Goal: Task Accomplishment & Management: Manage account settings

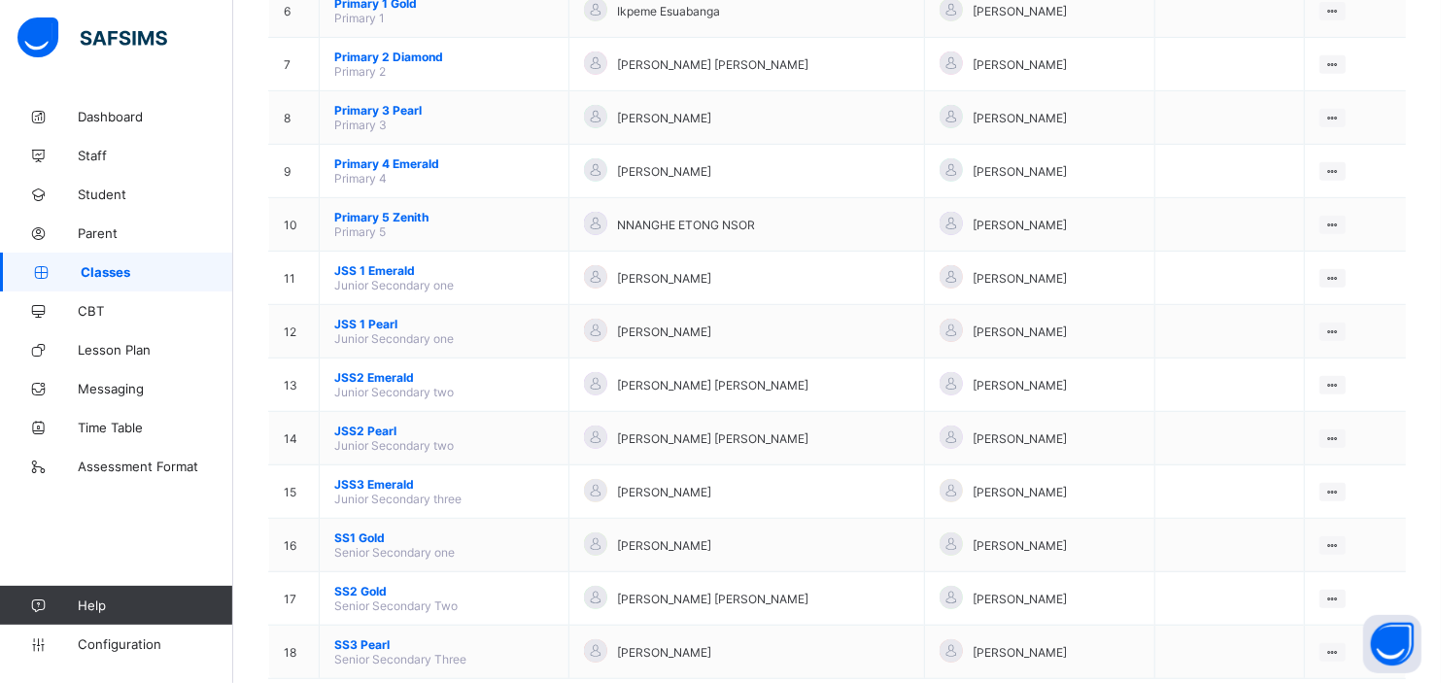
scroll to position [537, 0]
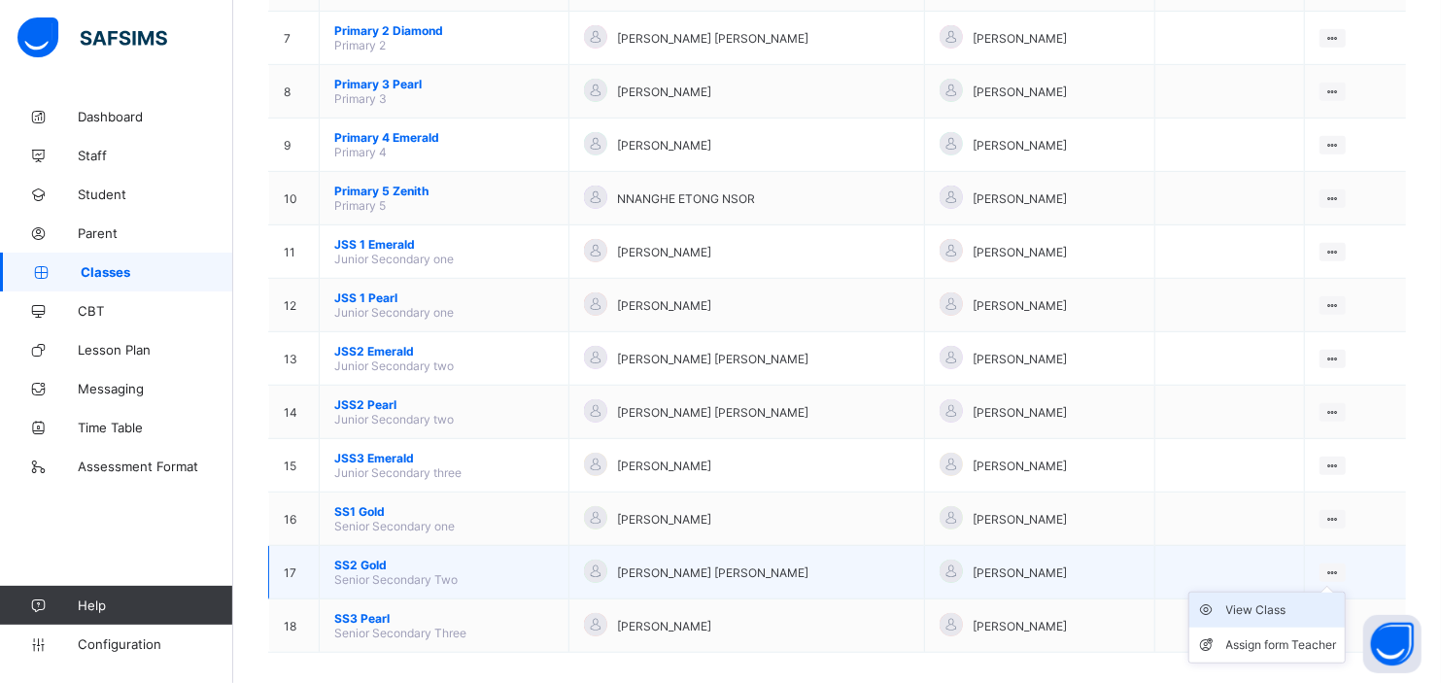
click at [1268, 600] on div "View Class" at bounding box center [1281, 609] width 111 height 19
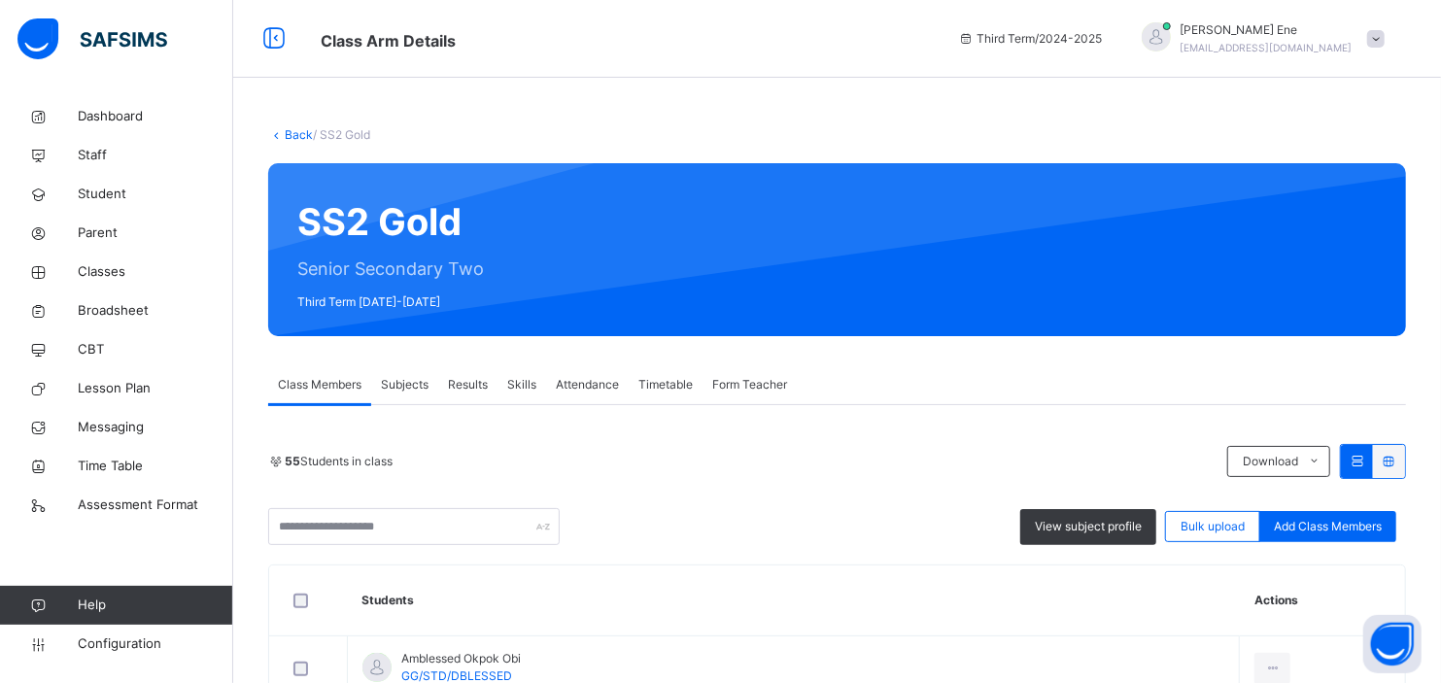
click at [466, 383] on span "Results" at bounding box center [468, 384] width 40 height 17
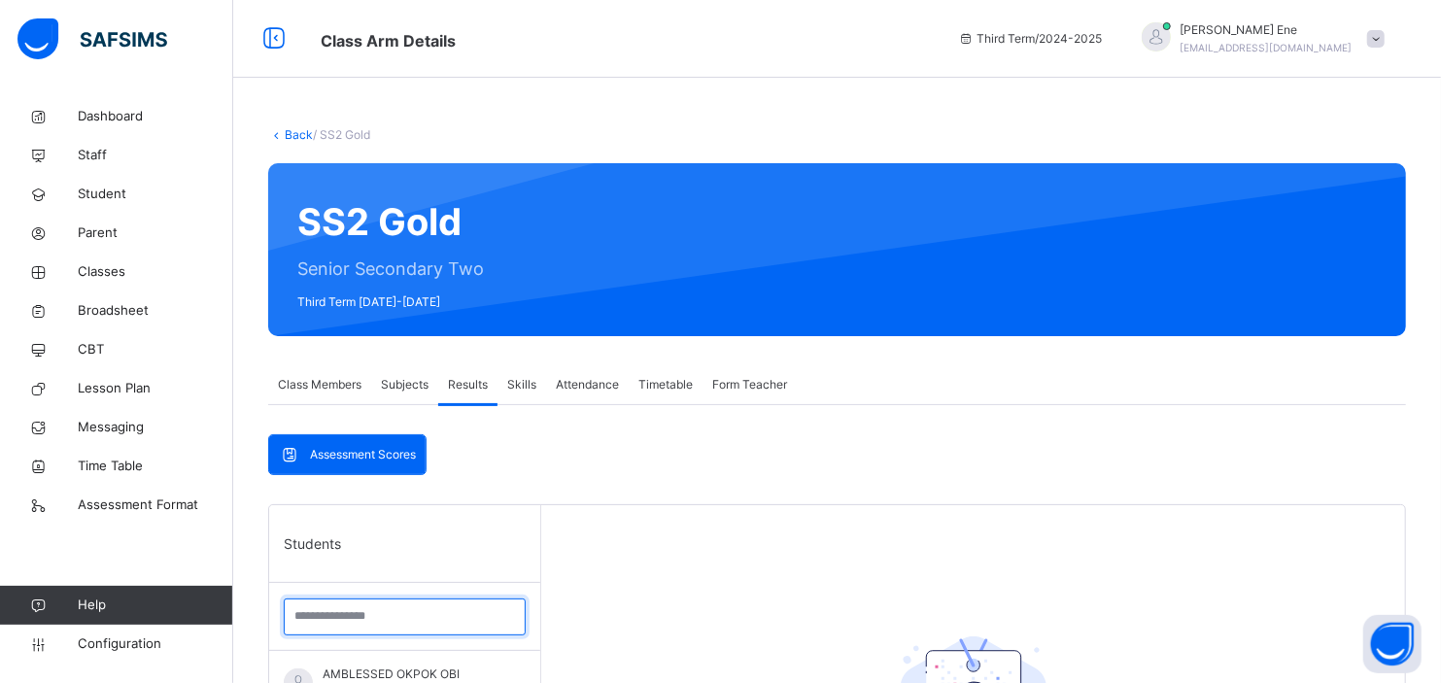
click at [321, 614] on input "search" at bounding box center [405, 616] width 242 height 37
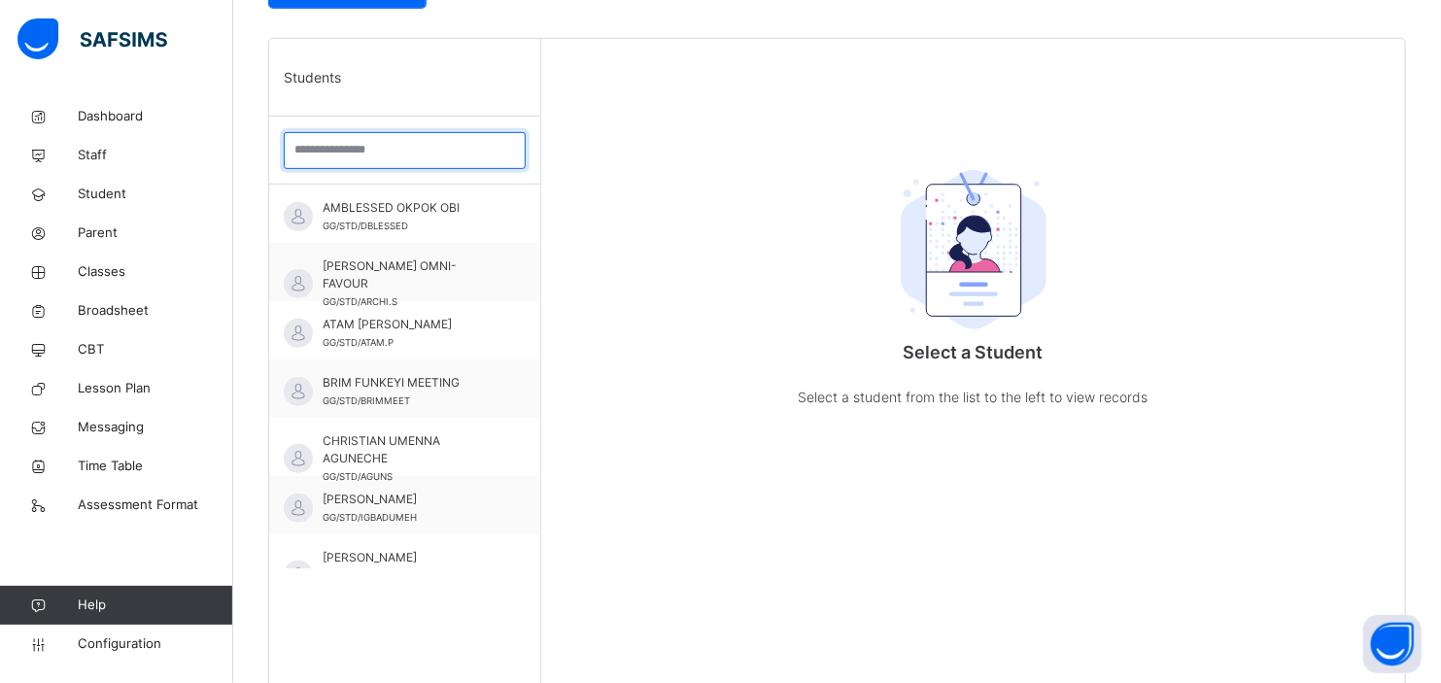
scroll to position [474, 0]
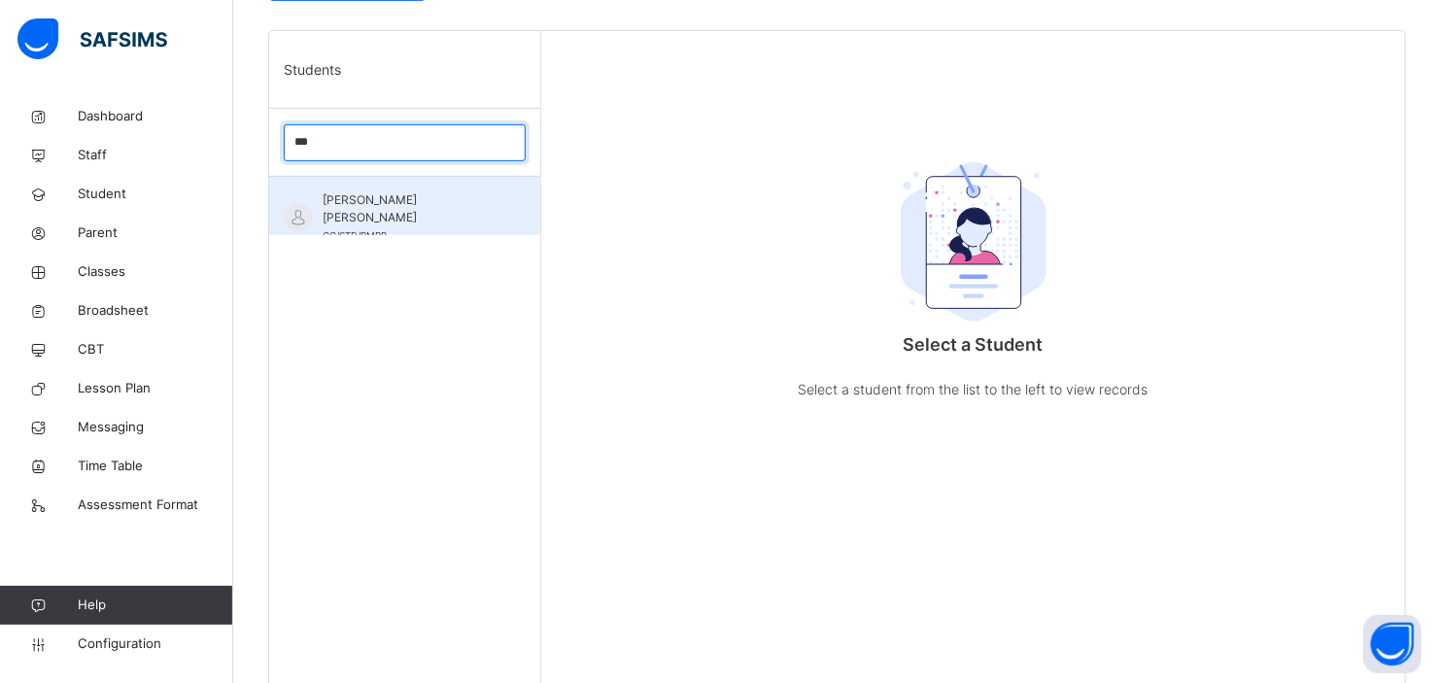
type input "***"
click at [433, 197] on span "[PERSON_NAME] [PERSON_NAME]" at bounding box center [410, 208] width 174 height 35
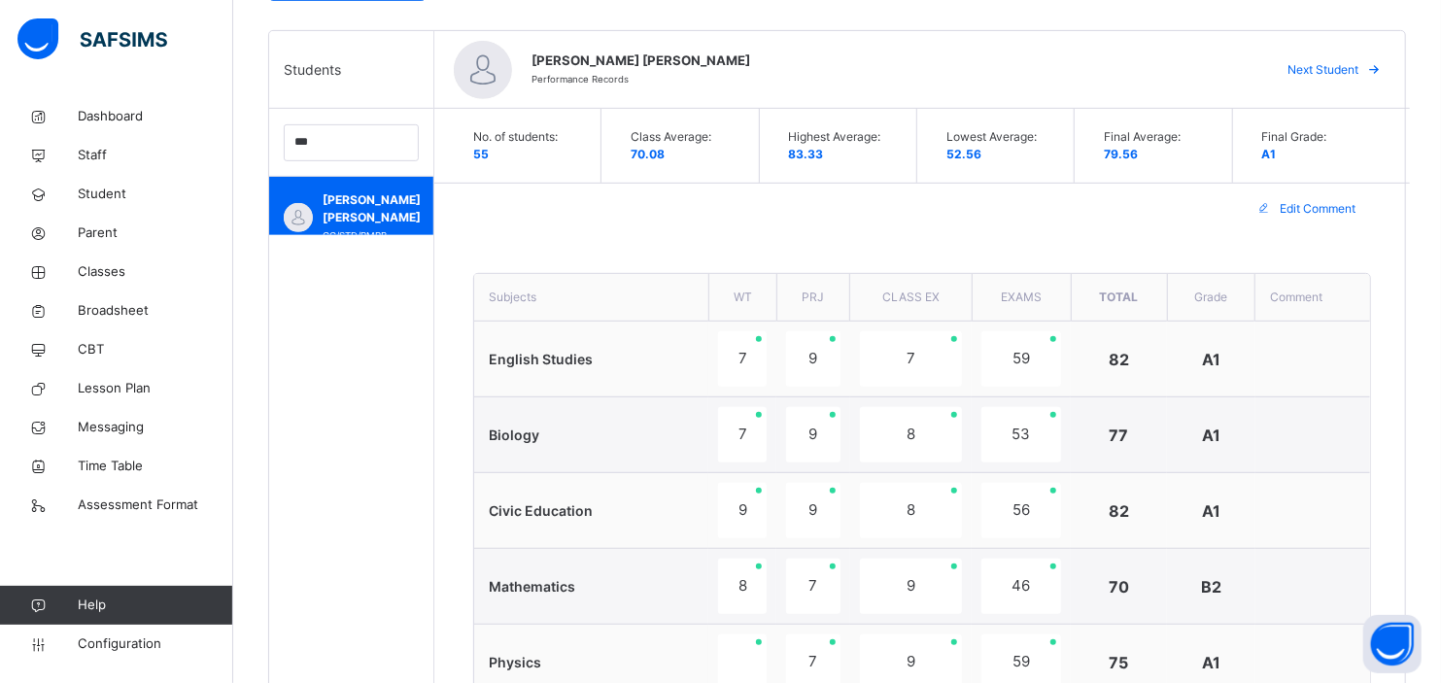
scroll to position [1072, 0]
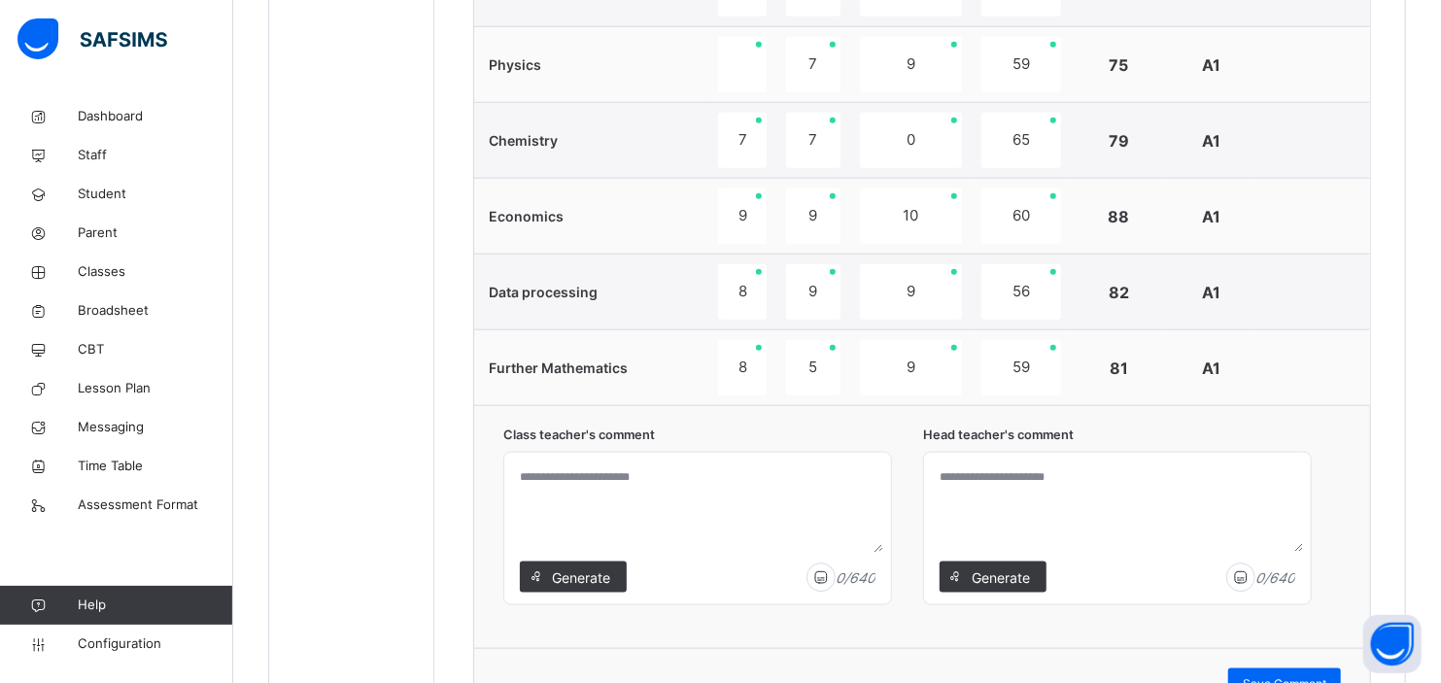
click at [642, 482] on textarea at bounding box center [697, 506] width 371 height 92
type textarea "**********"
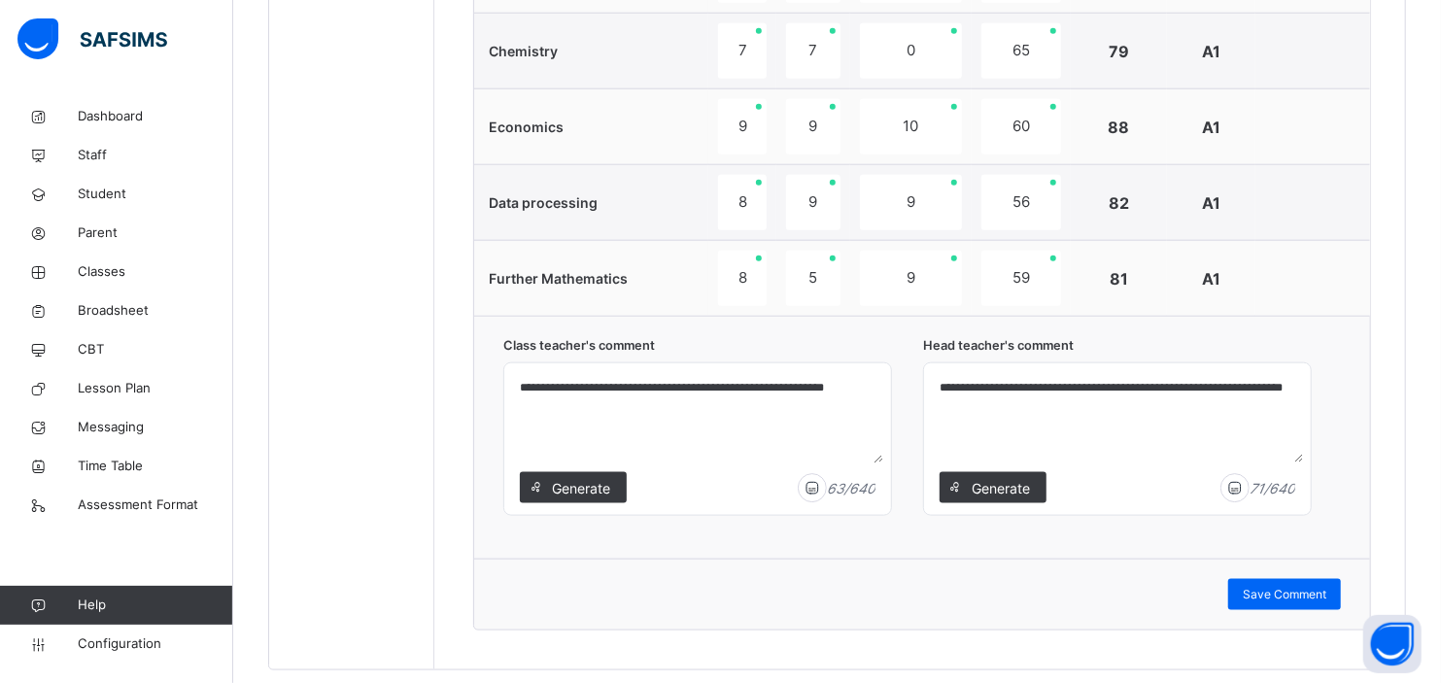
scroll to position [1209, 0]
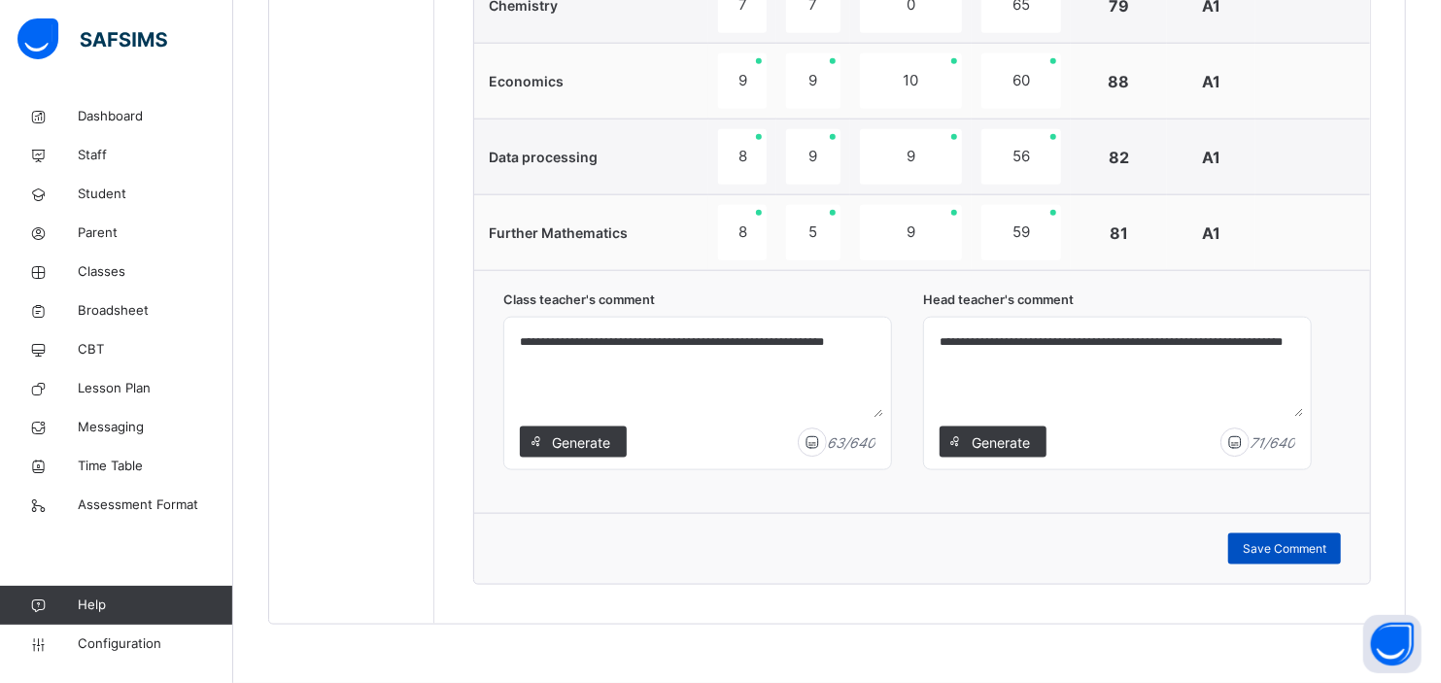
type textarea "**********"
click at [1302, 541] on span "Save Comment" at bounding box center [1285, 548] width 84 height 17
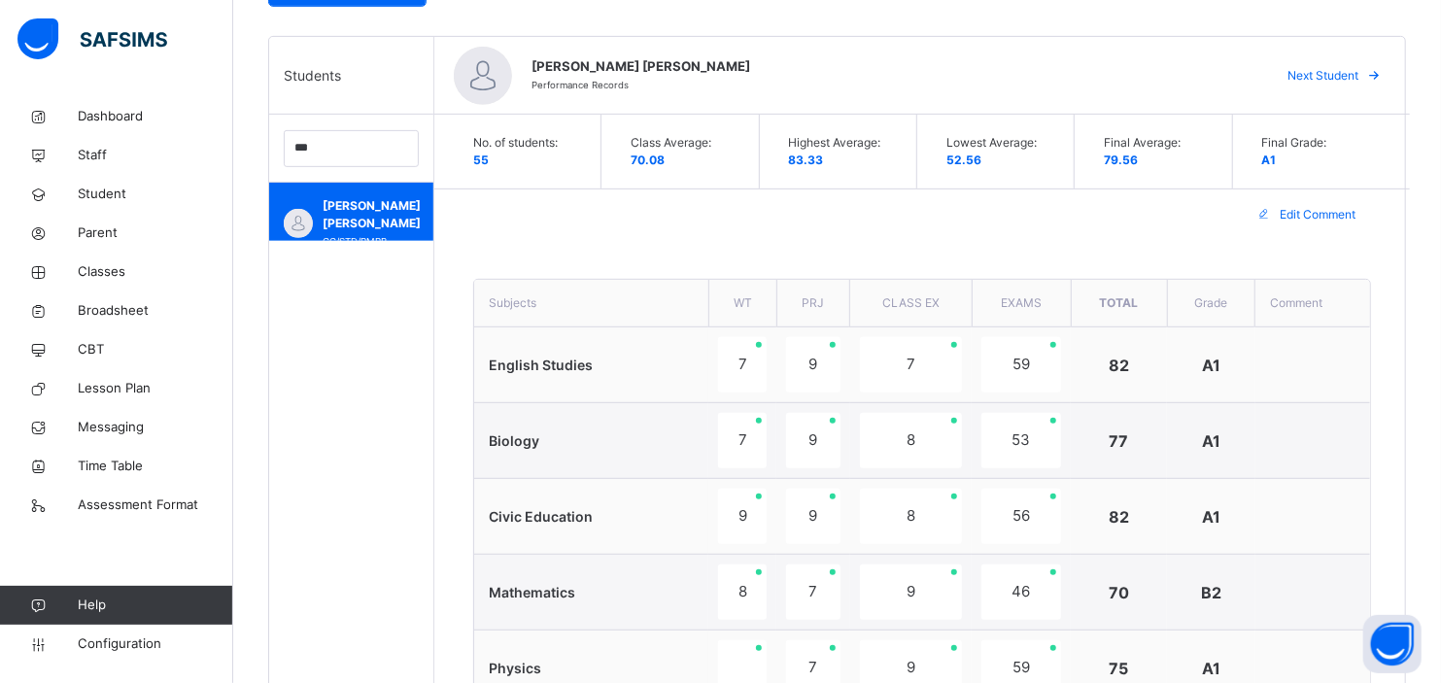
scroll to position [15, 0]
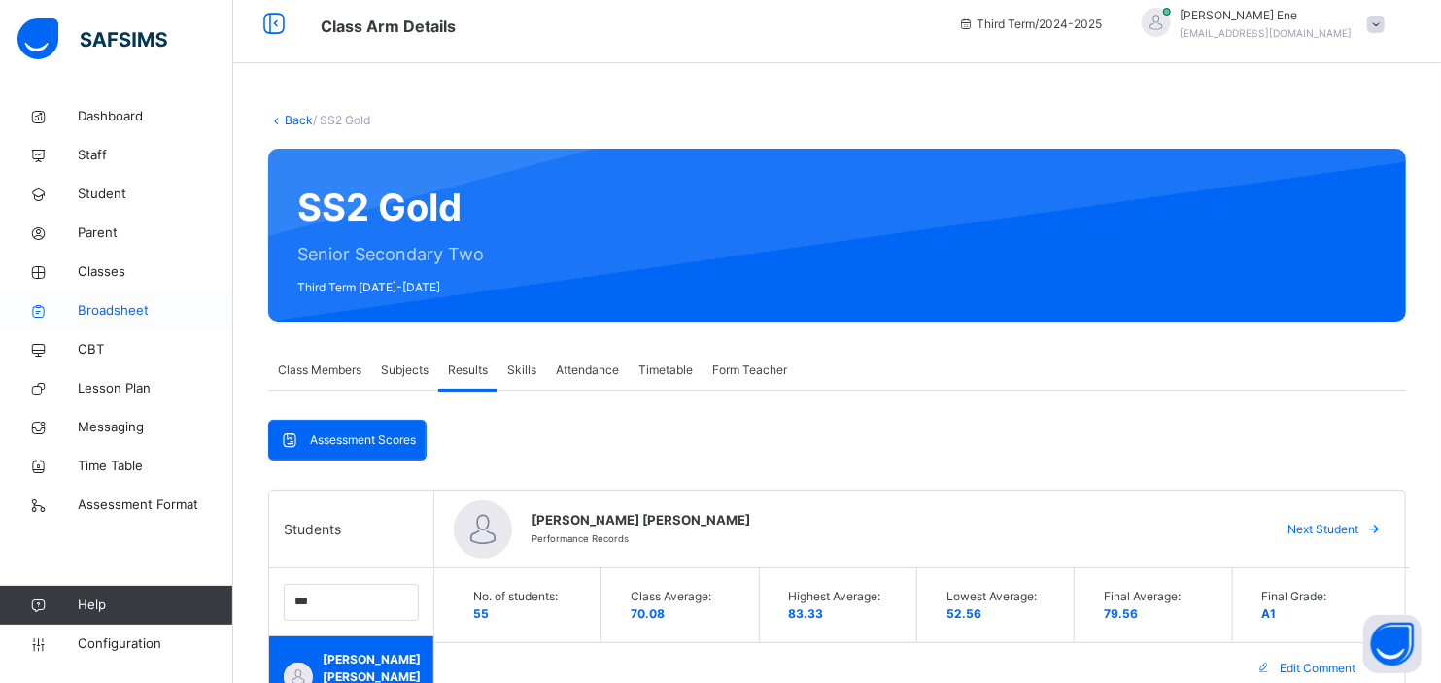
click at [111, 304] on span "Broadsheet" at bounding box center [155, 310] width 155 height 19
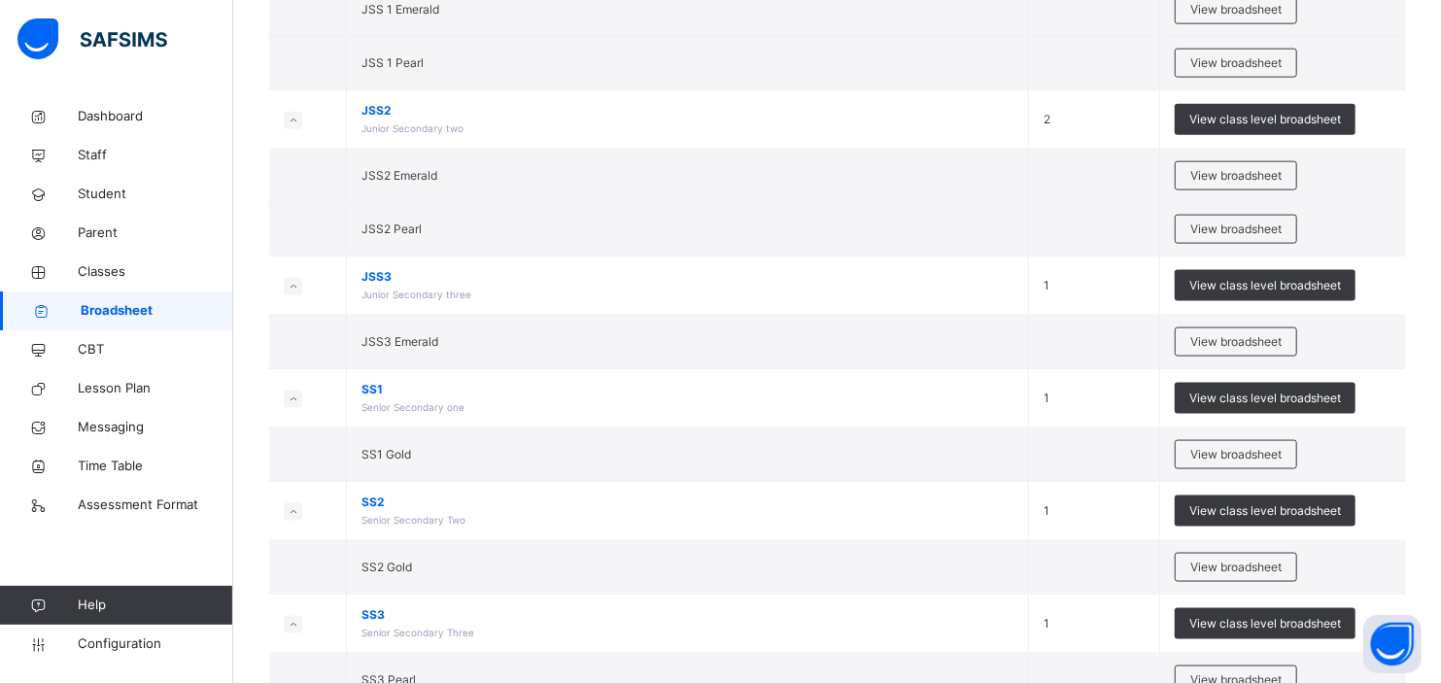
scroll to position [1510, 0]
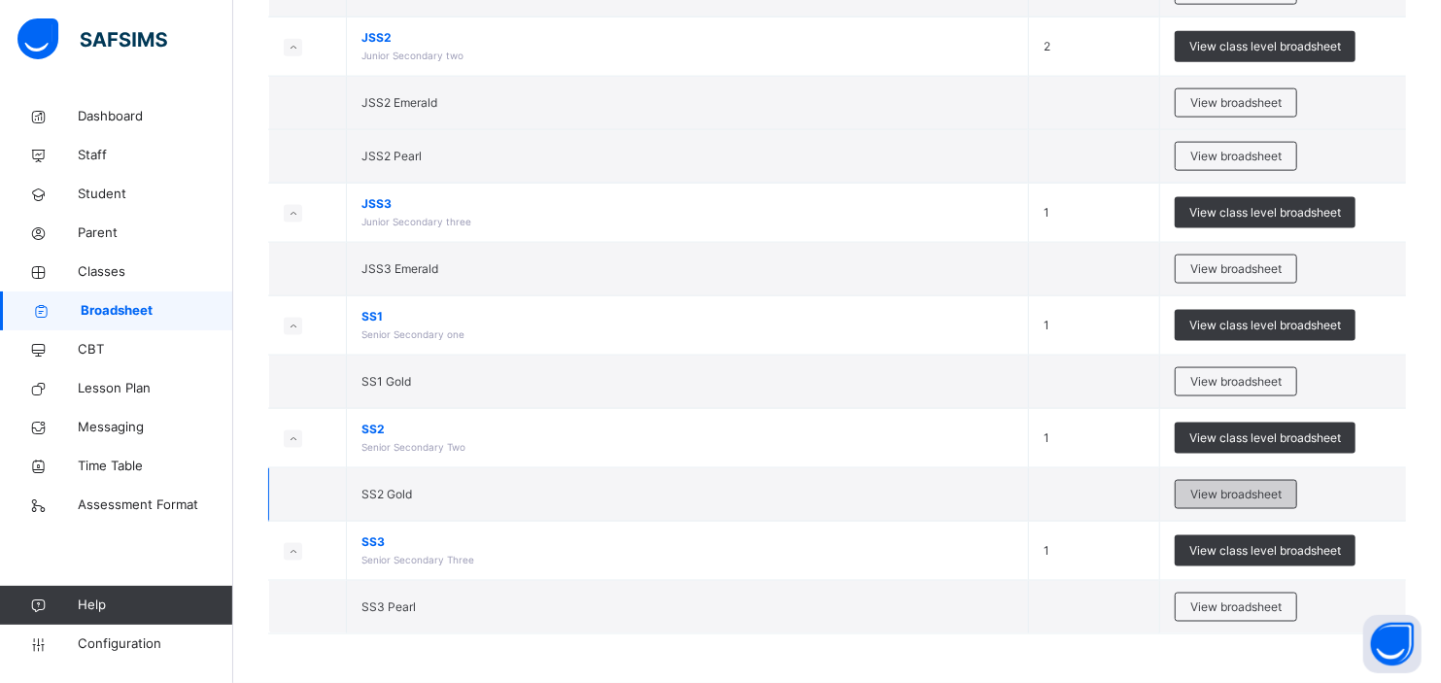
click at [1229, 502] on div "View broadsheet" at bounding box center [1236, 494] width 122 height 29
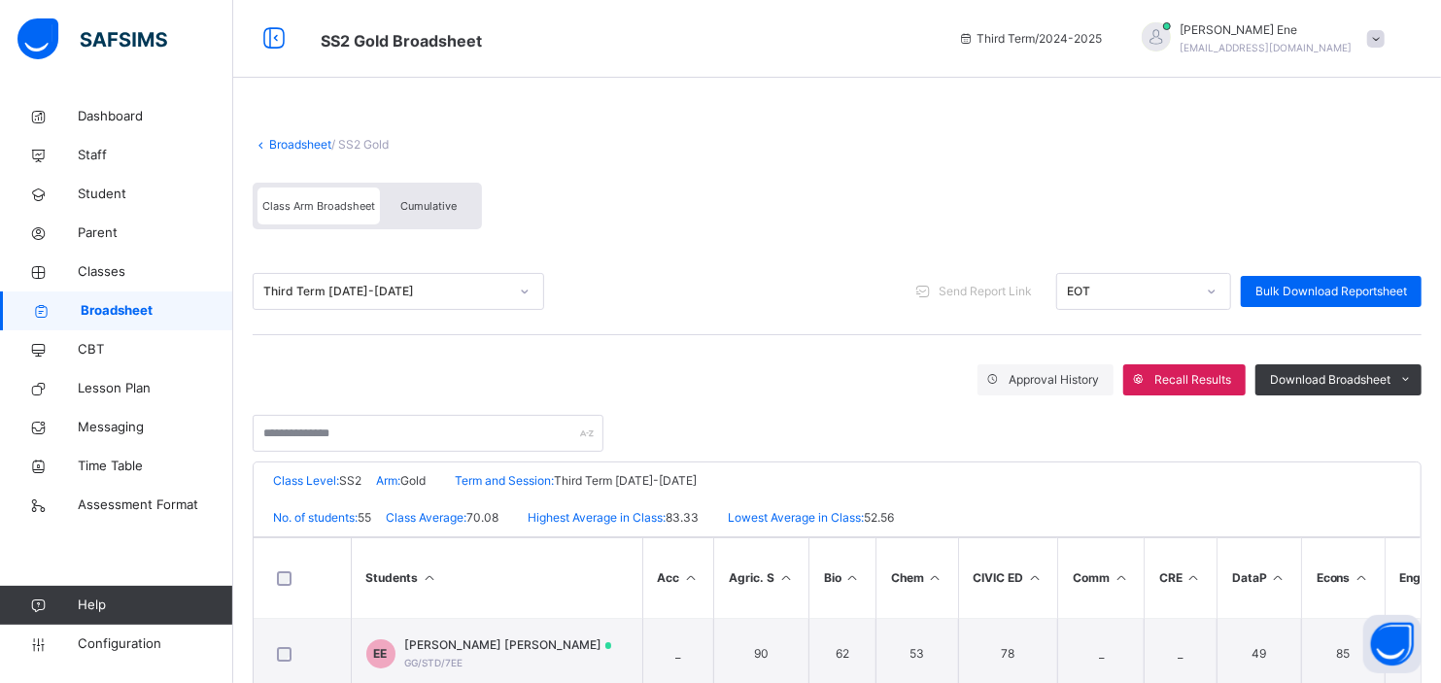
scroll to position [379, 0]
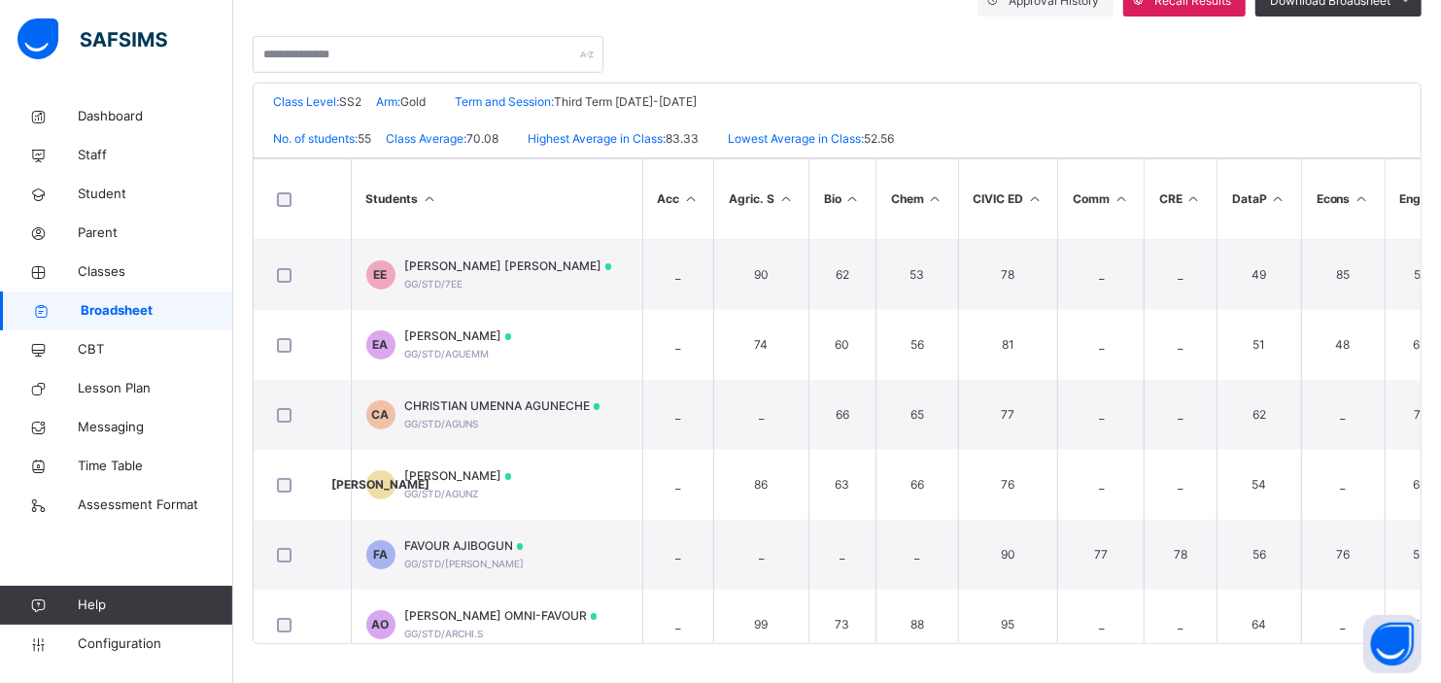
click at [1421, 240] on div "Grace and Gold Schools Date: [DATE] 10:24:59 pm Class Level: SS2 Arm: Gold Term…" at bounding box center [837, 364] width 1169 height 562
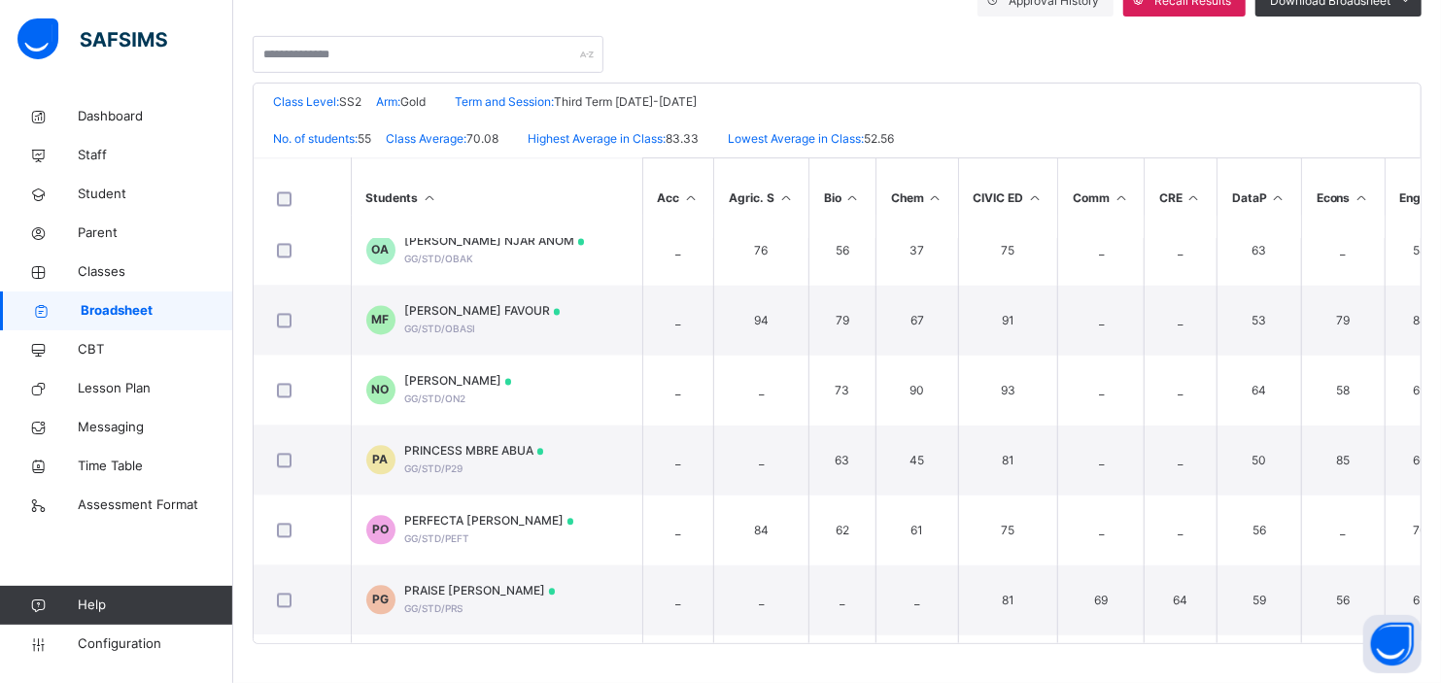
scroll to position [2505, 0]
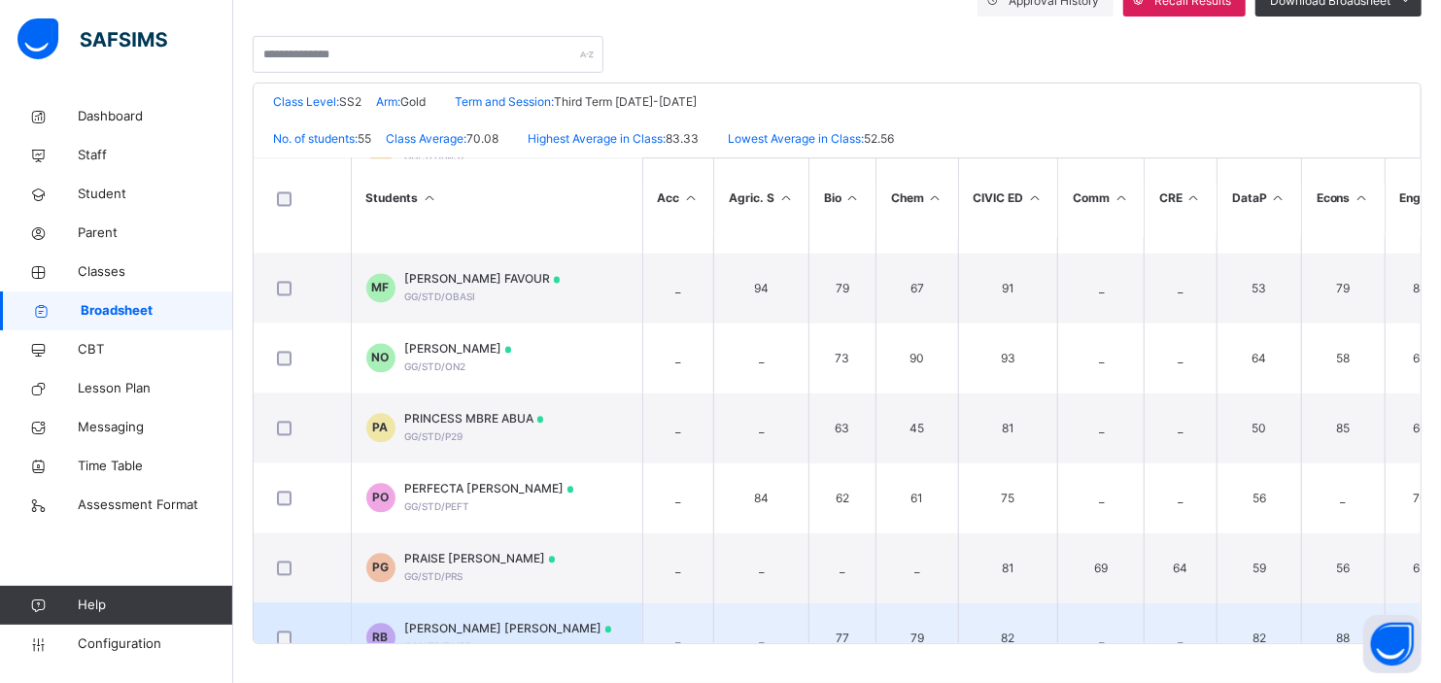
click at [511, 626] on span "[PERSON_NAME] [PERSON_NAME]" at bounding box center [508, 629] width 207 height 17
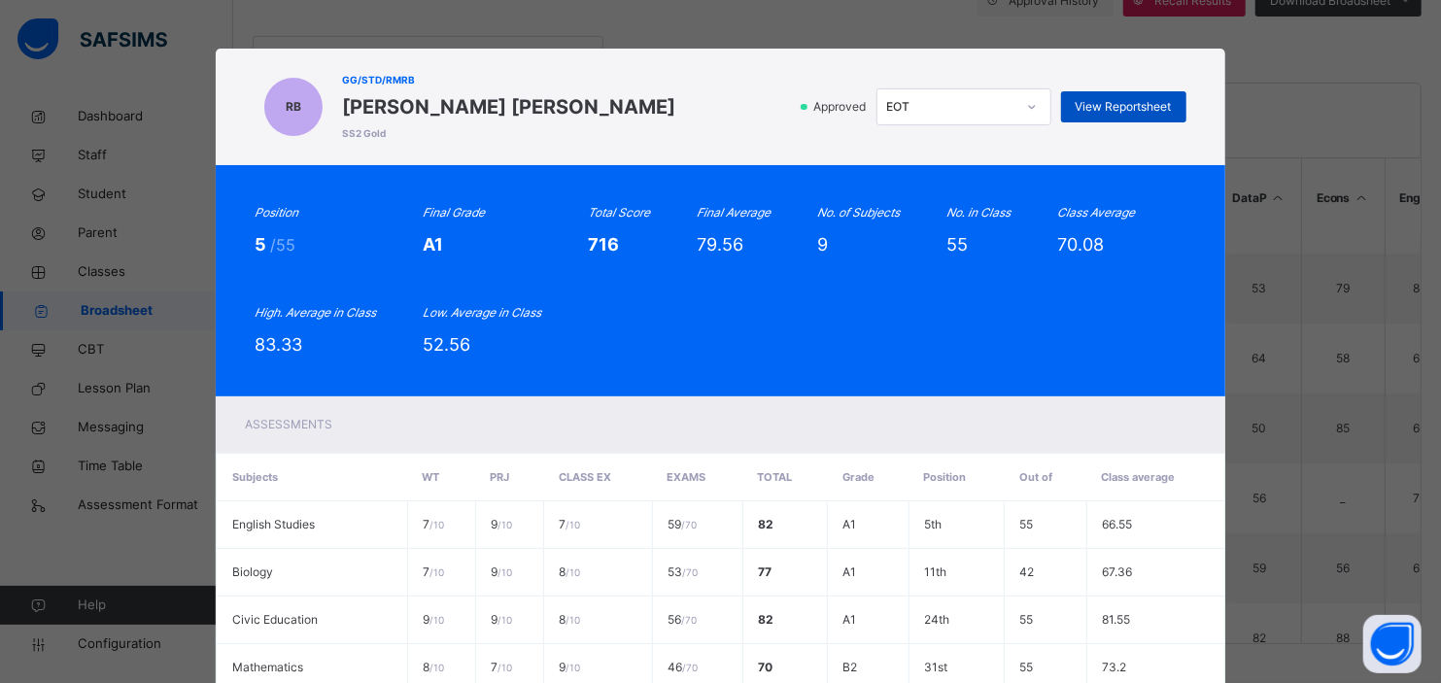
click at [1114, 110] on span "View Reportsheet" at bounding box center [1123, 106] width 96 height 17
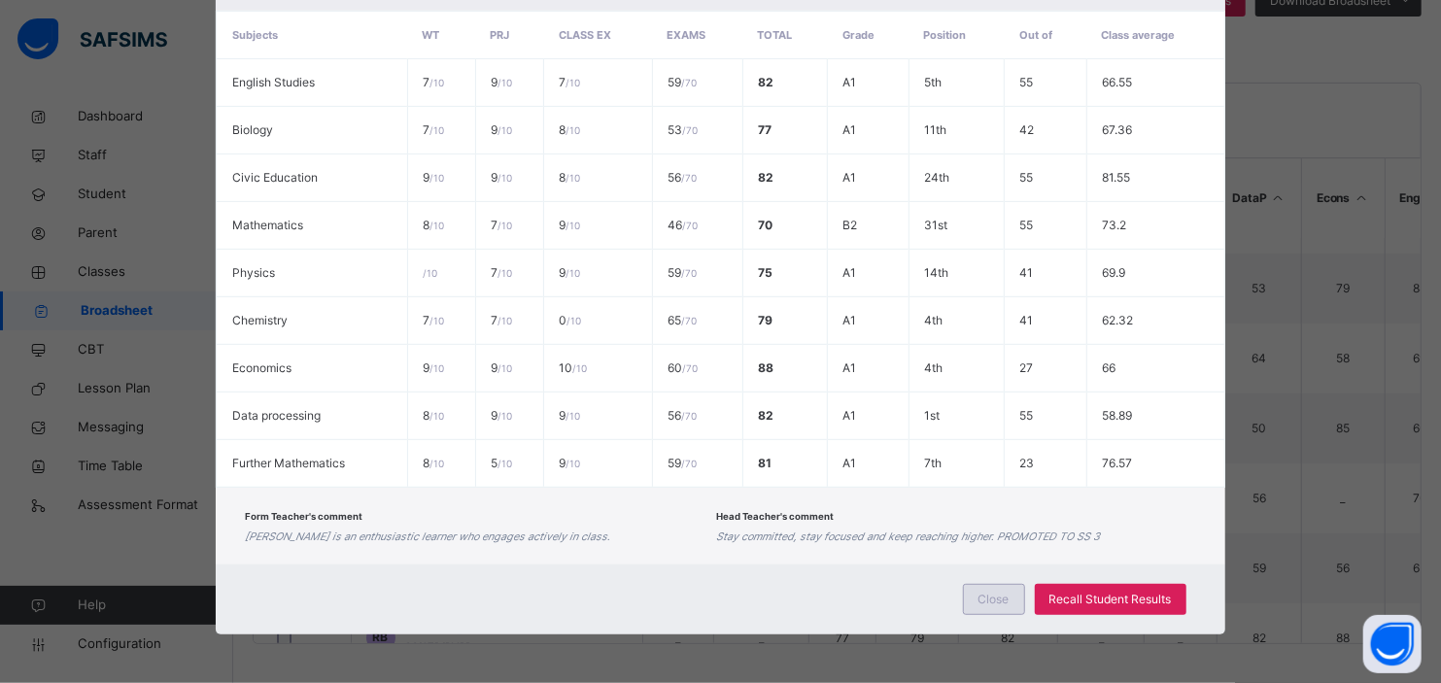
click at [985, 607] on span "Close" at bounding box center [993, 599] width 31 height 17
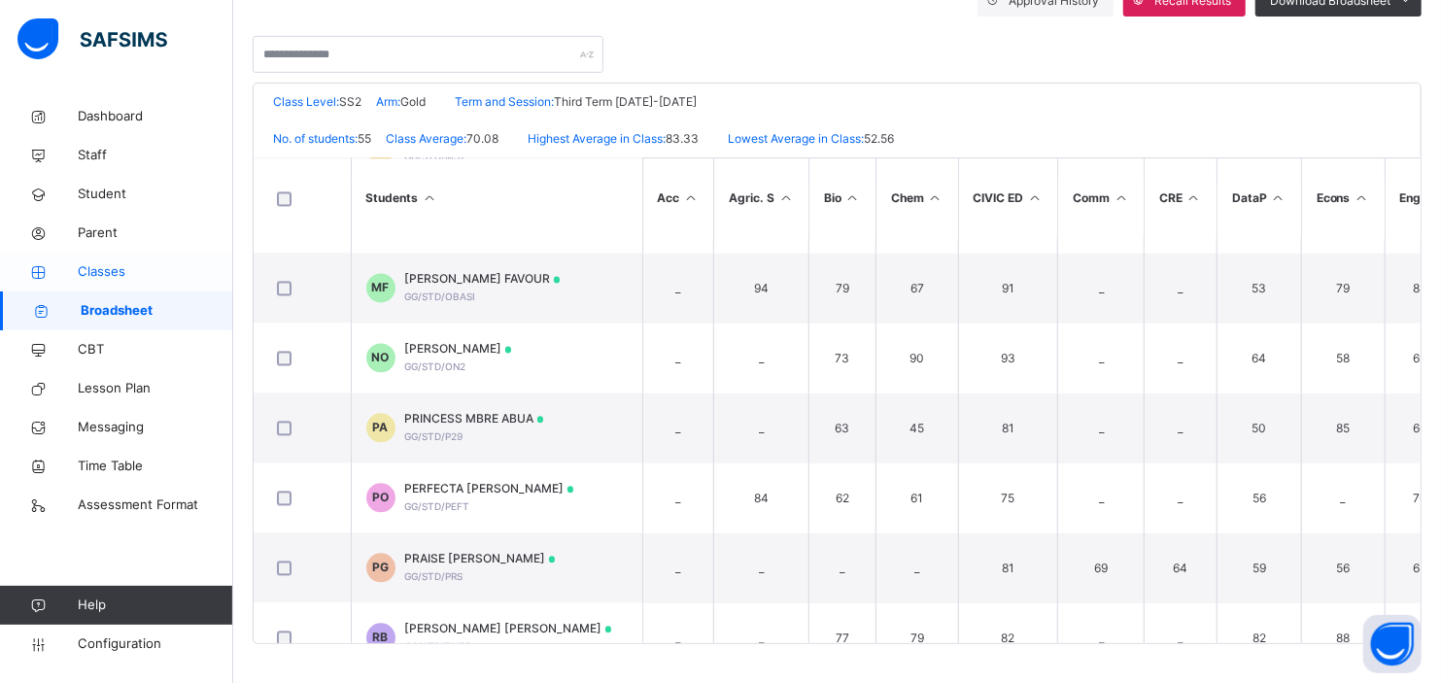
click at [99, 267] on span "Classes" at bounding box center [155, 271] width 155 height 19
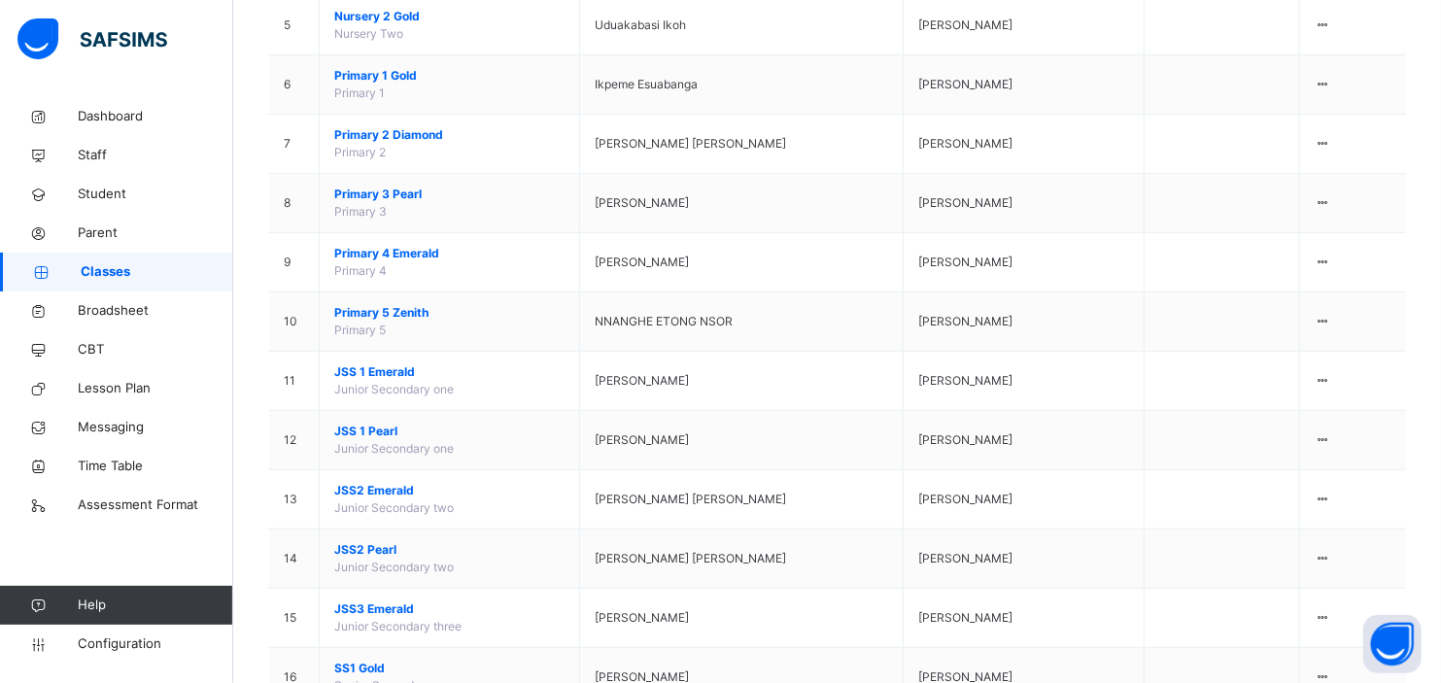
scroll to position [665, 0]
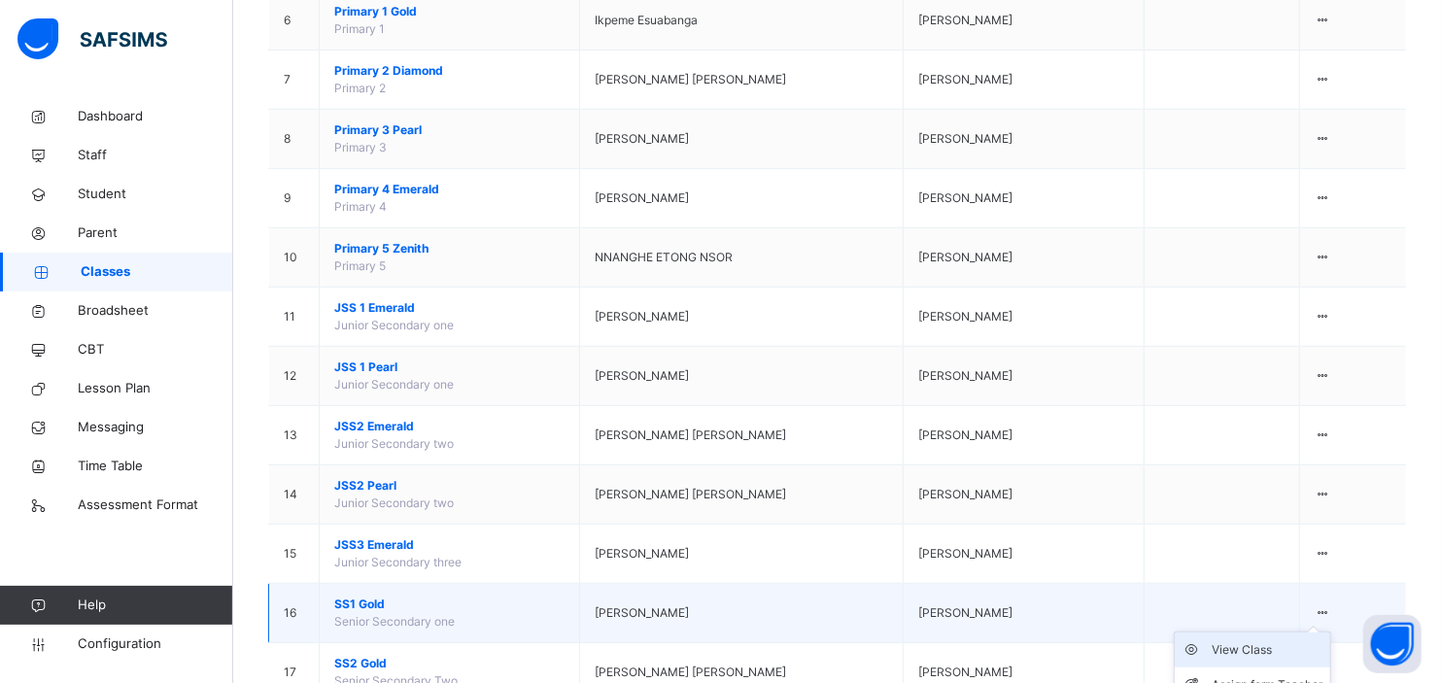
click at [1277, 640] on div "View Class" at bounding box center [1266, 649] width 111 height 19
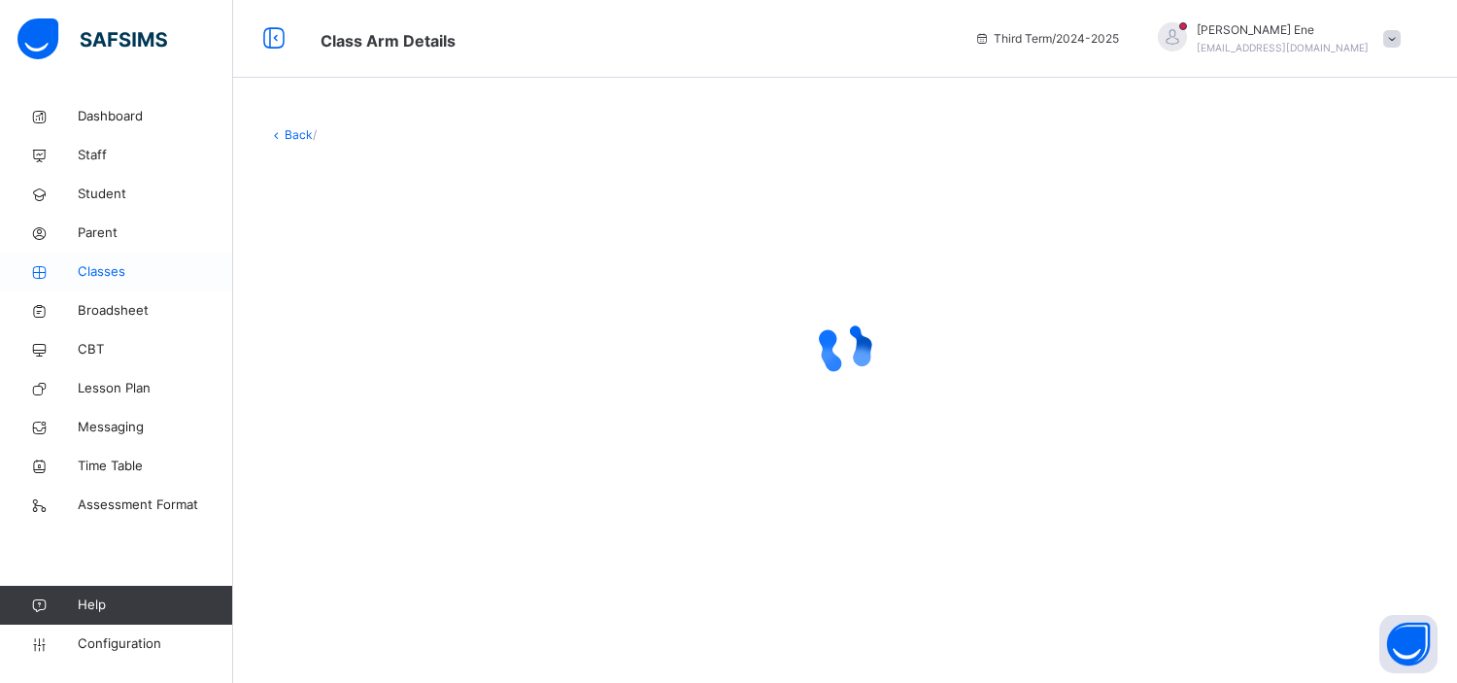
click at [104, 268] on span "Classes" at bounding box center [155, 271] width 155 height 19
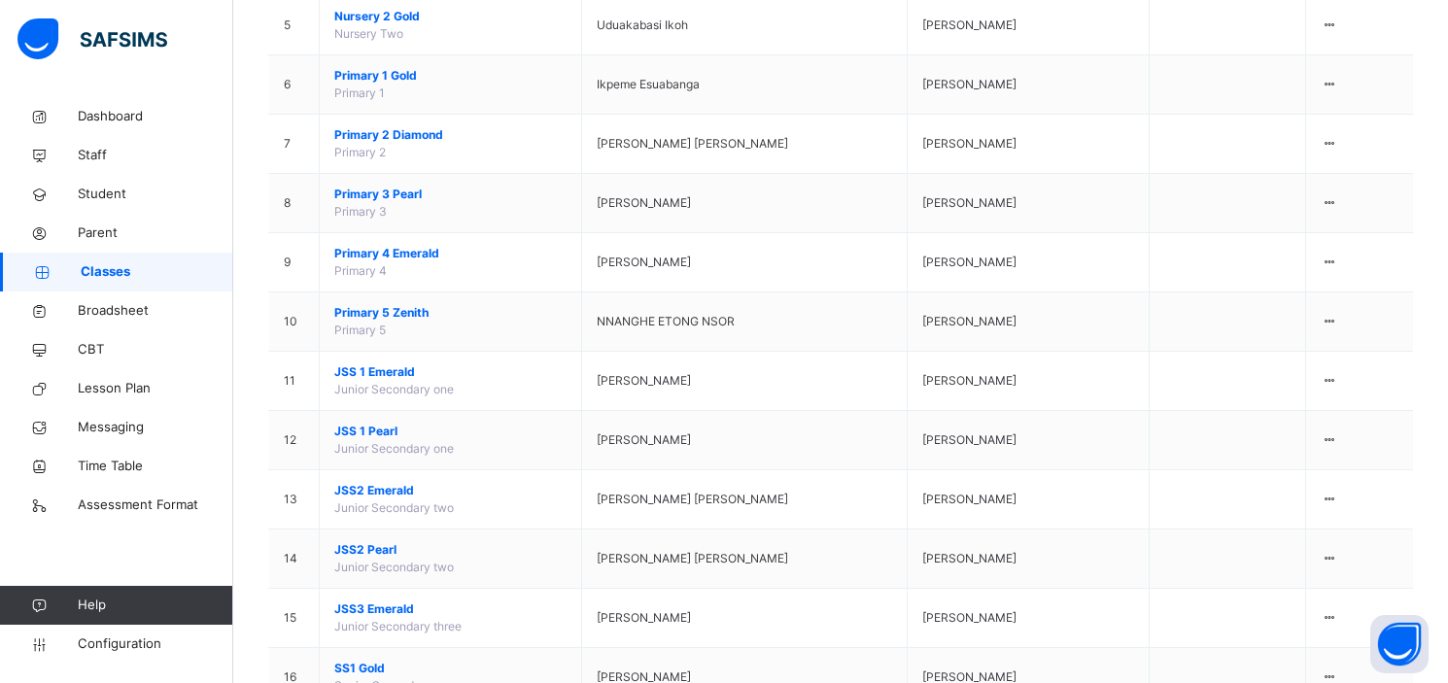
scroll to position [664, 0]
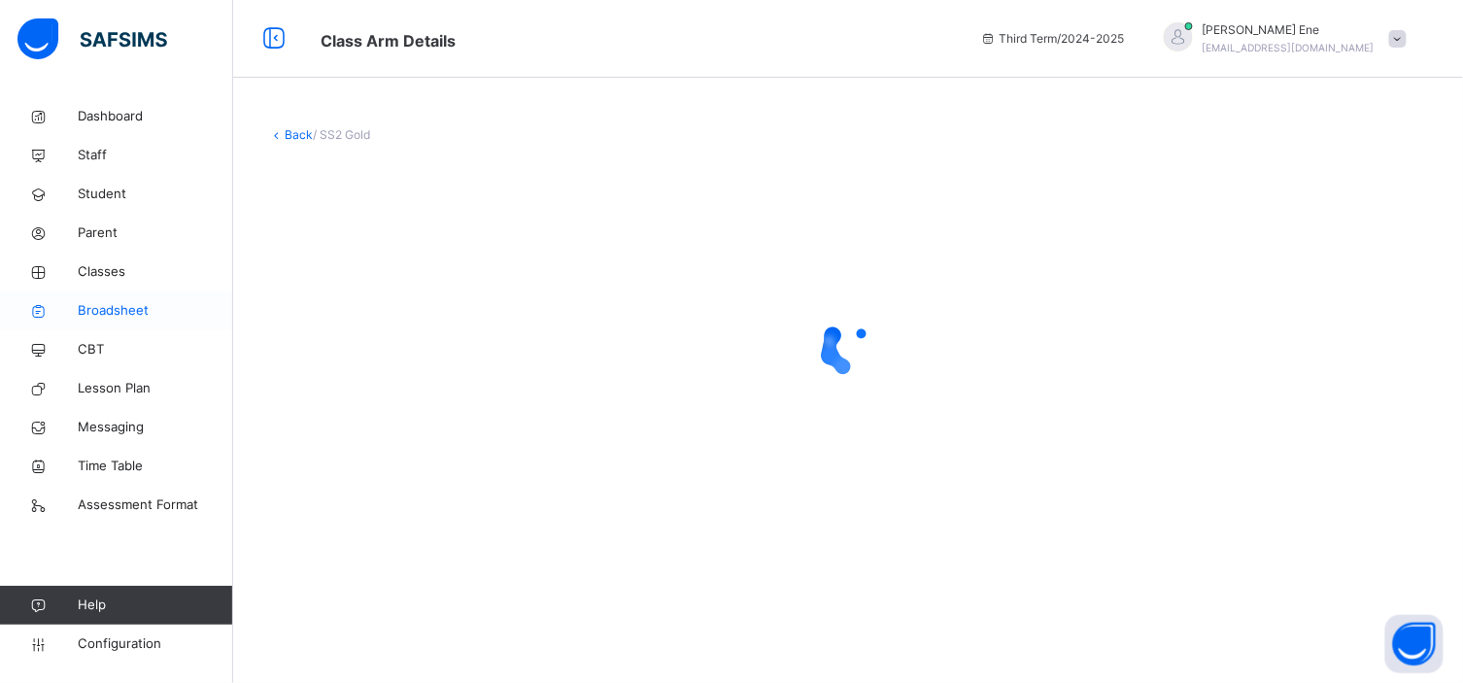
click at [108, 305] on span "Broadsheet" at bounding box center [155, 310] width 155 height 19
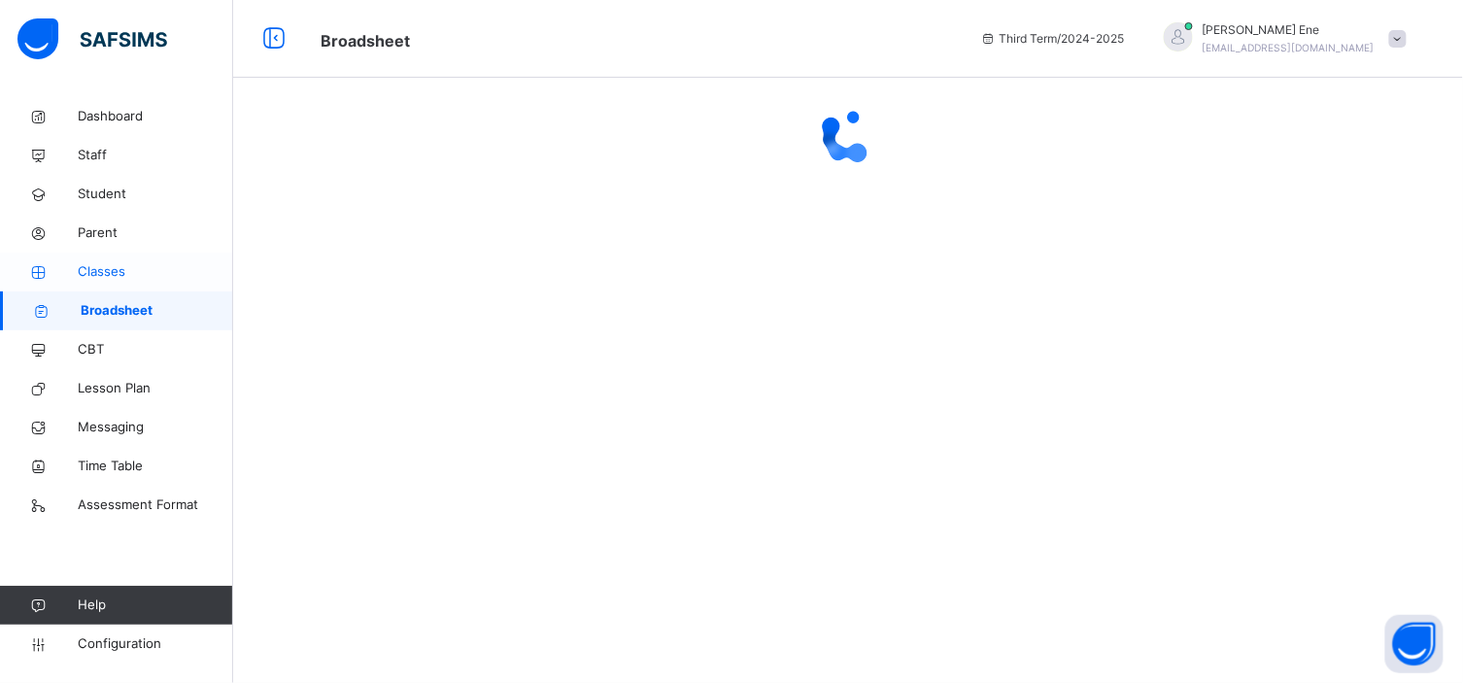
click at [98, 259] on link "Classes" at bounding box center [116, 272] width 233 height 39
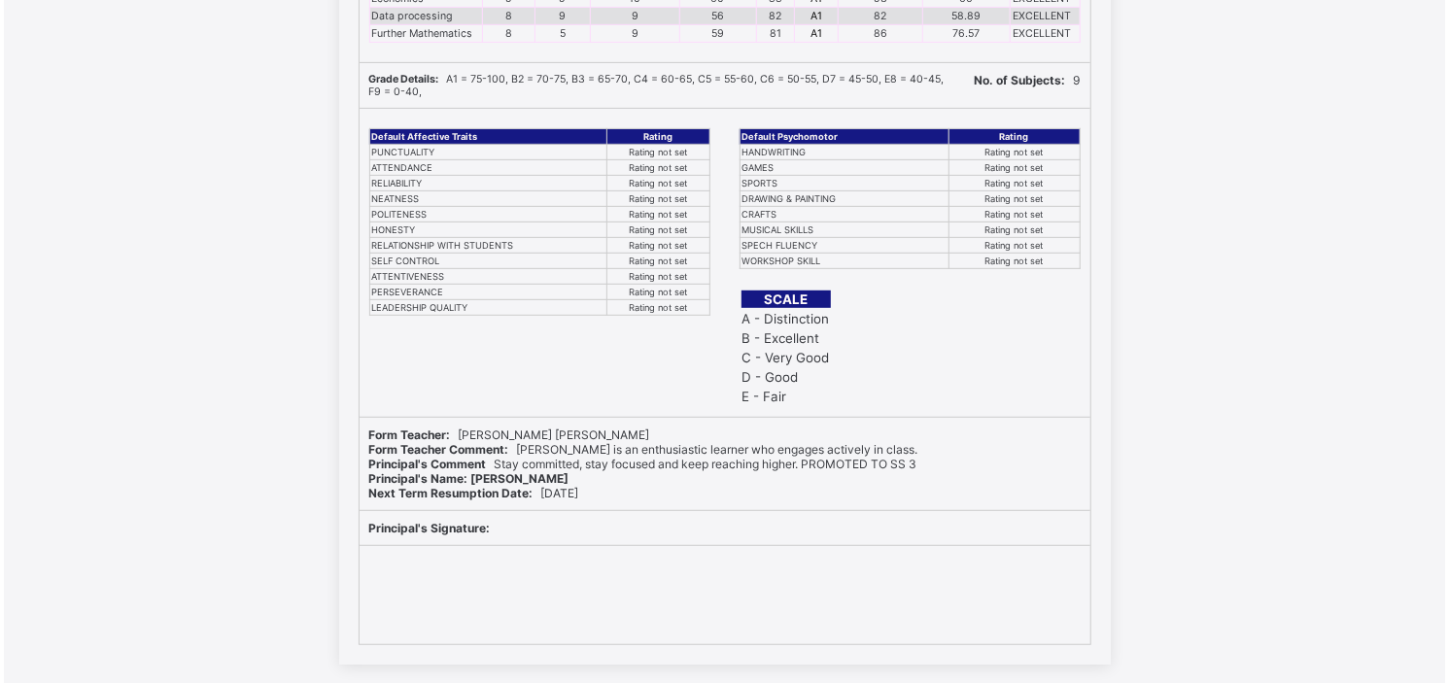
scroll to position [561, 0]
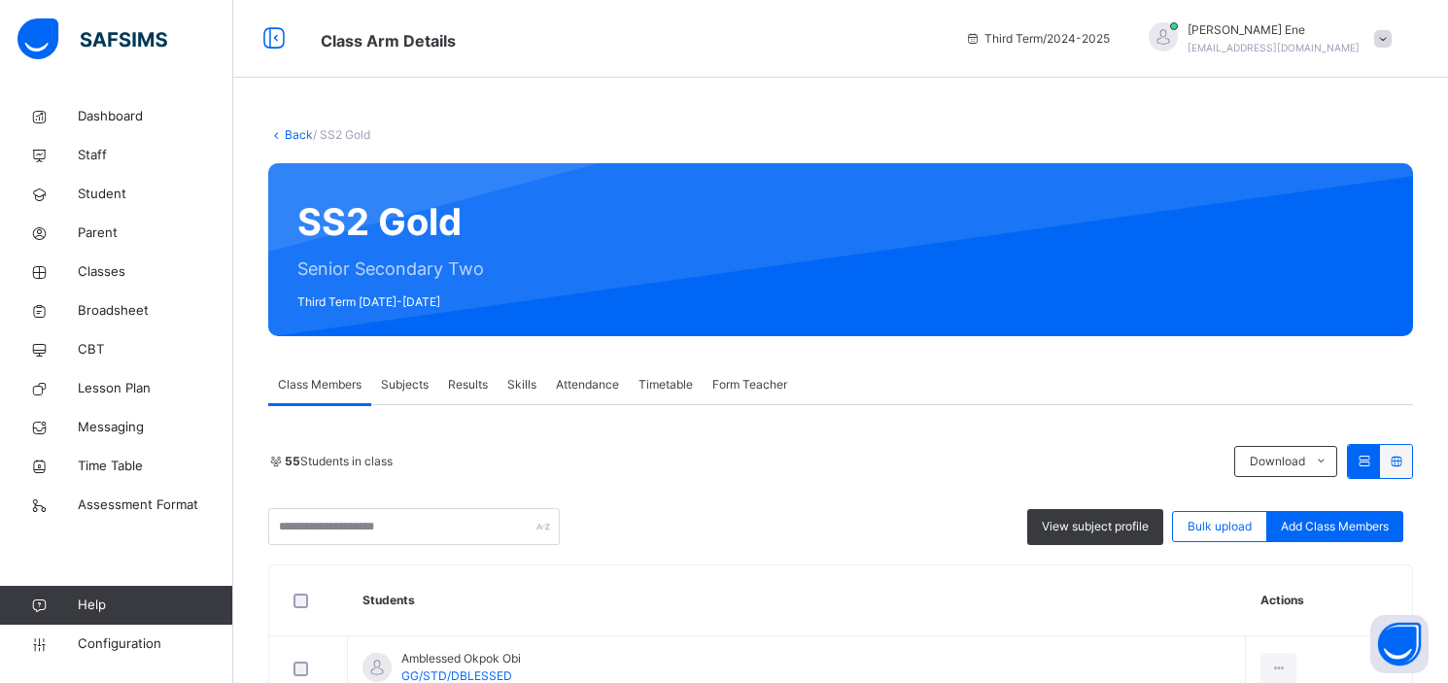
click at [525, 386] on span "Skills" at bounding box center [521, 384] width 29 height 17
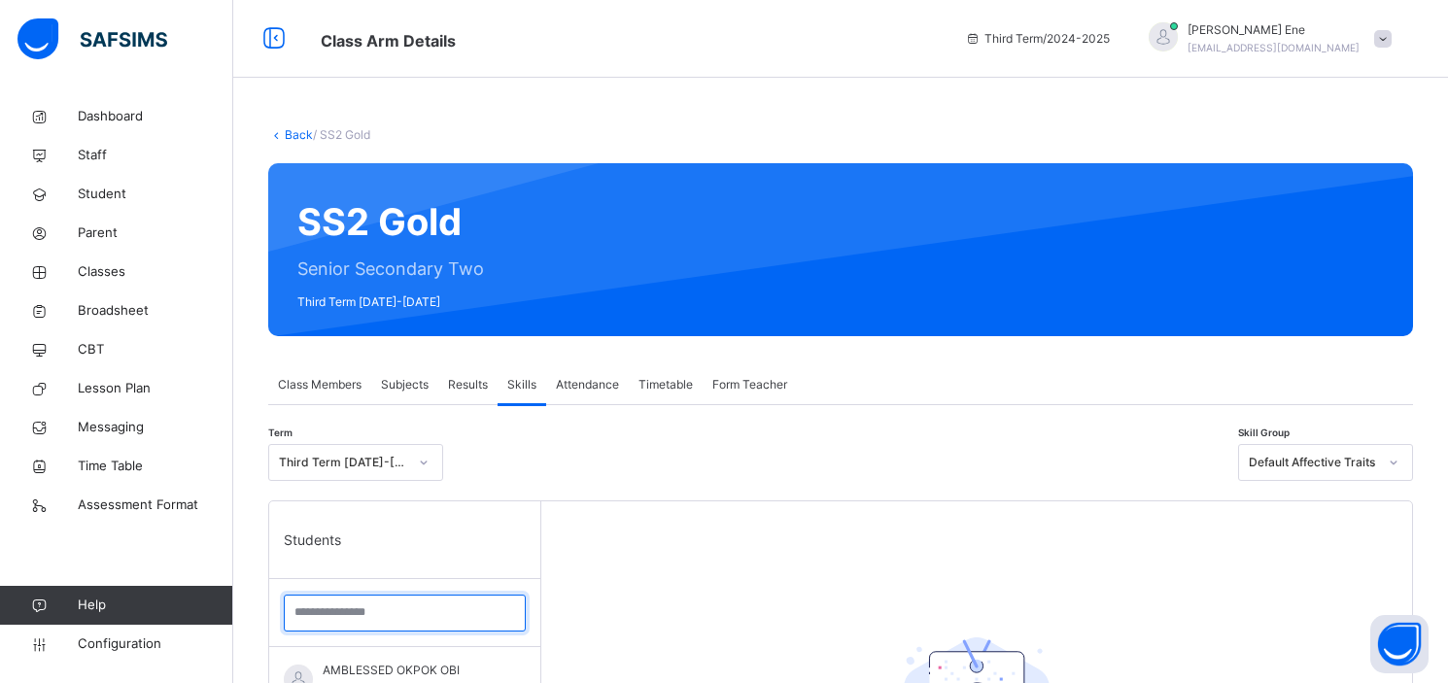
click at [364, 627] on input "search" at bounding box center [405, 613] width 242 height 37
type input "***"
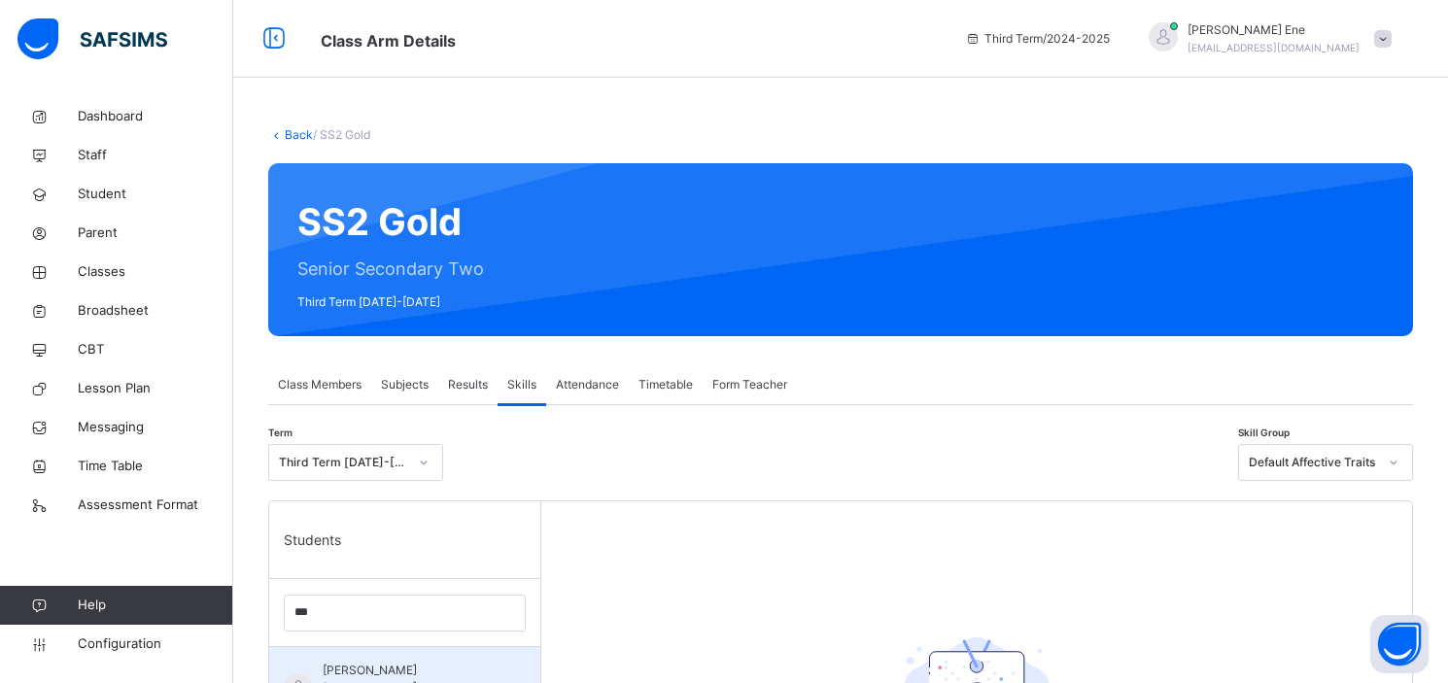
click at [405, 665] on span "[PERSON_NAME] [PERSON_NAME]" at bounding box center [410, 679] width 174 height 35
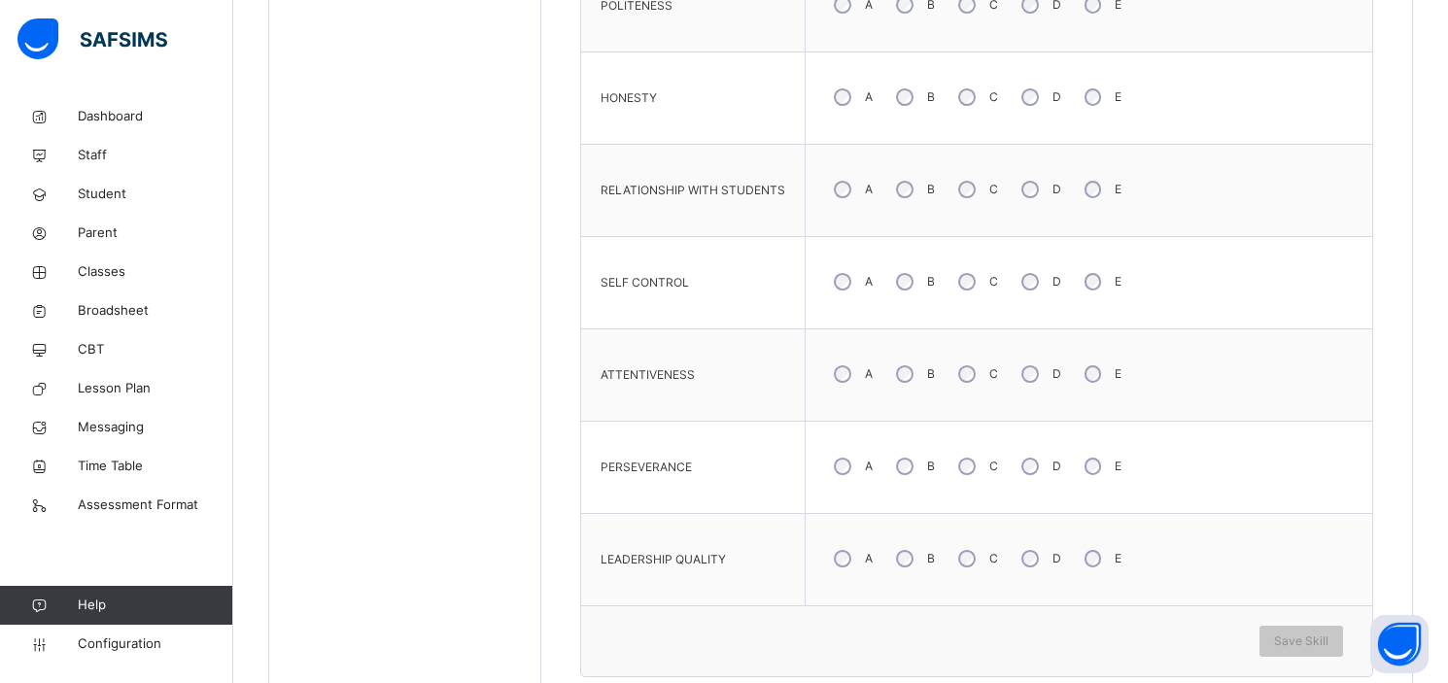
scroll to position [1112, 0]
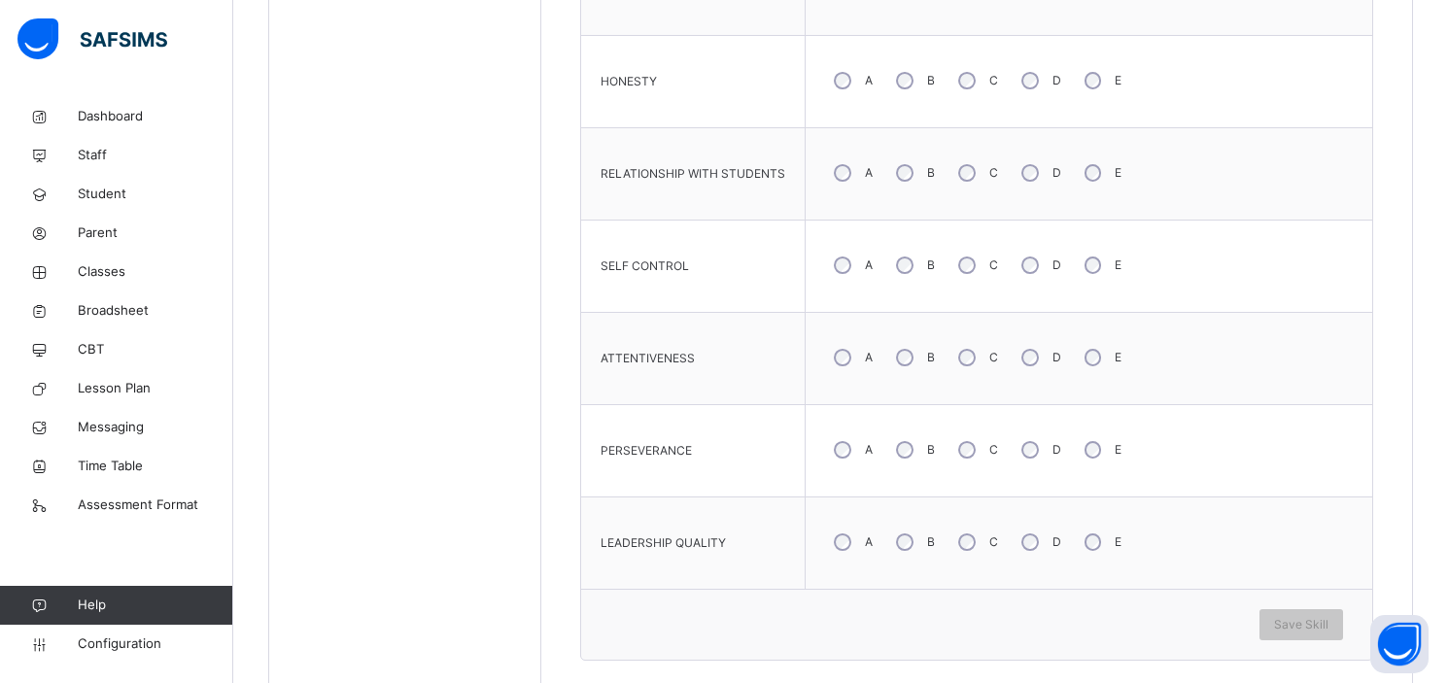
click at [853, 361] on div "A" at bounding box center [851, 357] width 52 height 41
click at [1328, 623] on span "Save Skill" at bounding box center [1301, 624] width 54 height 17
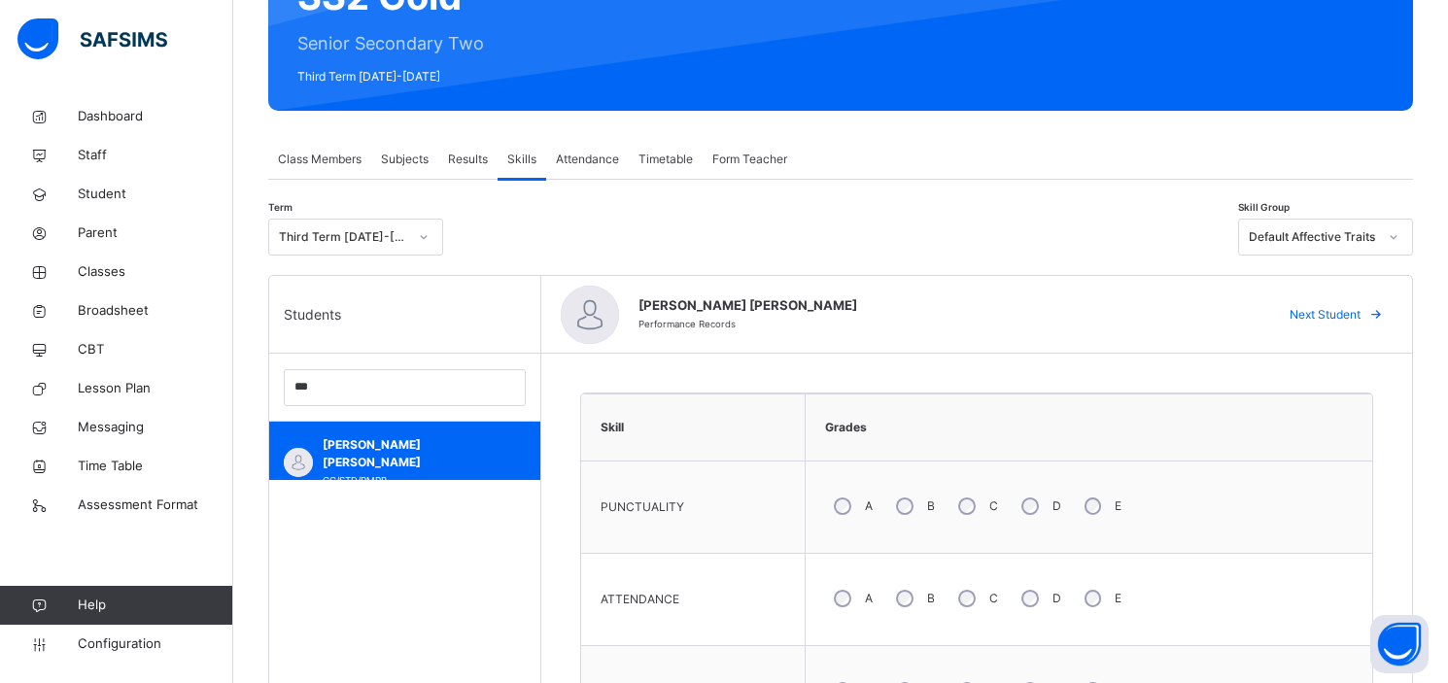
scroll to position [206, 0]
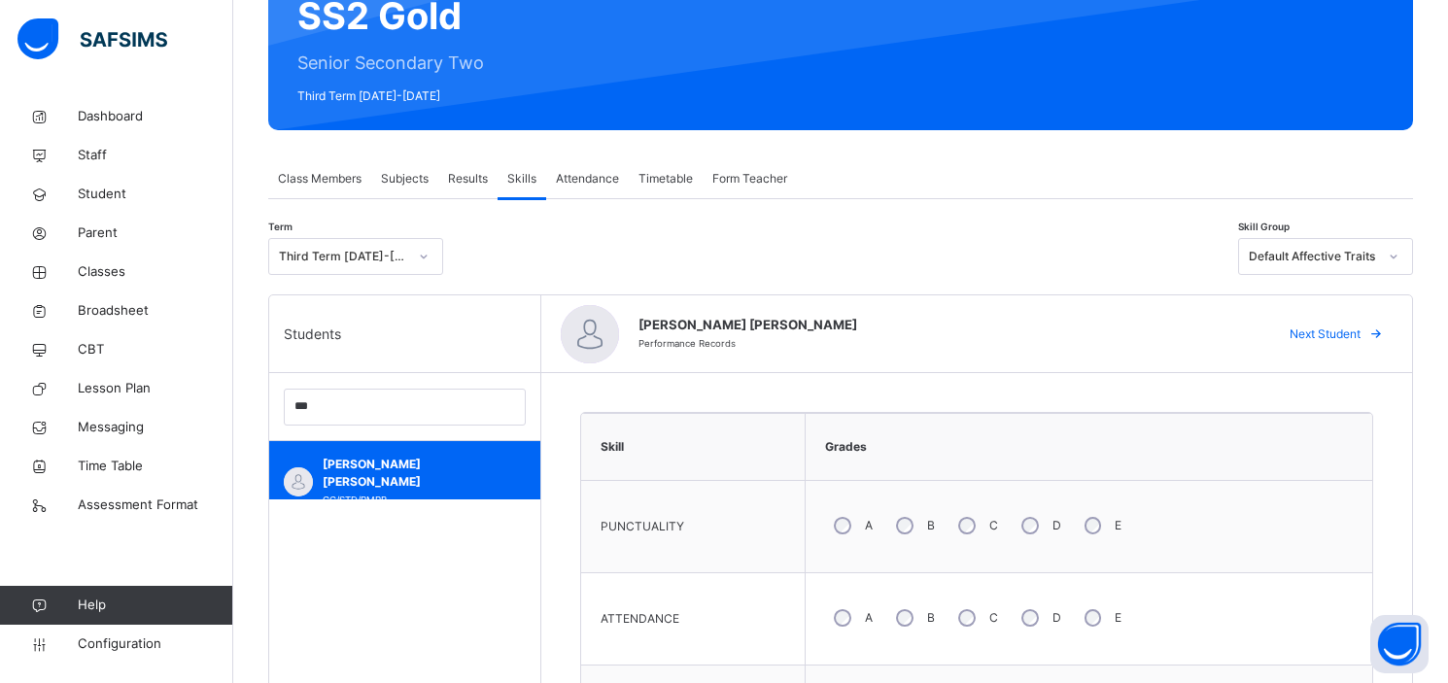
click at [1335, 255] on div "Default Affective Traits" at bounding box center [1312, 256] width 128 height 17
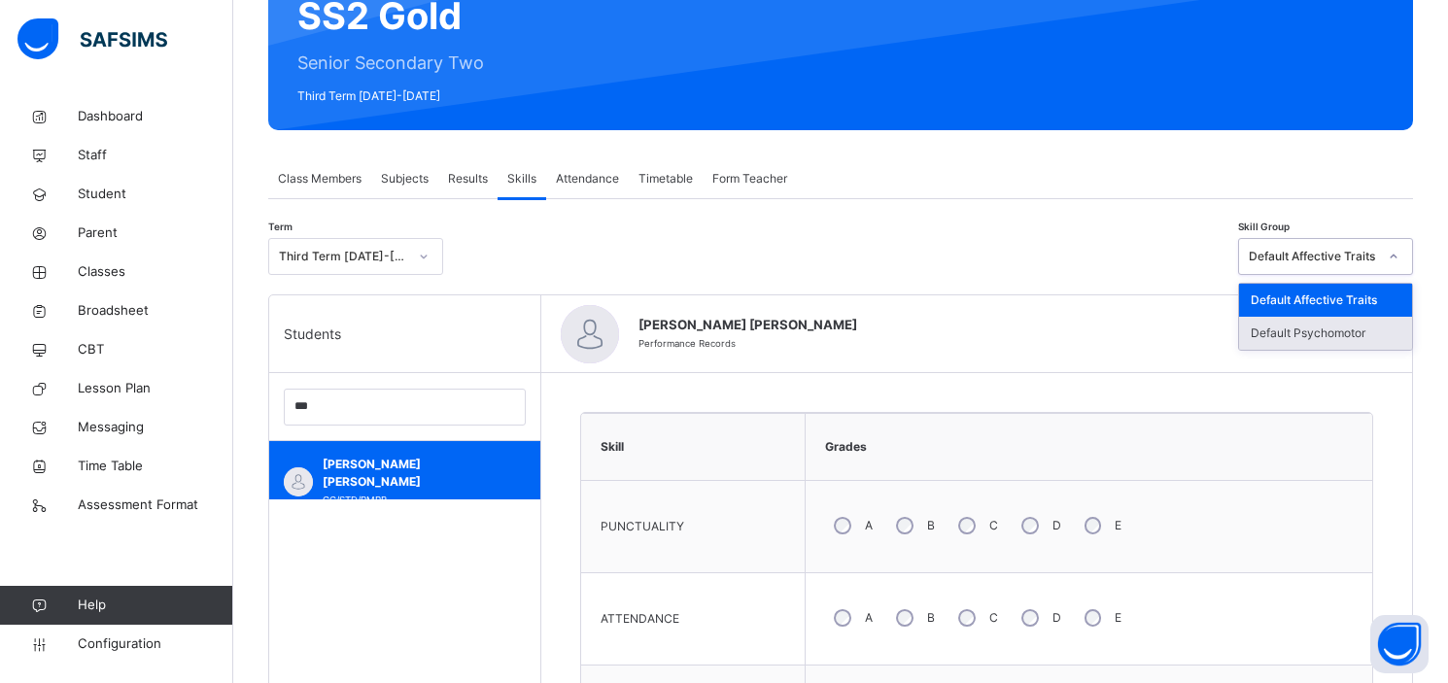
click at [1353, 334] on div "Default Psychomotor" at bounding box center [1325, 333] width 173 height 33
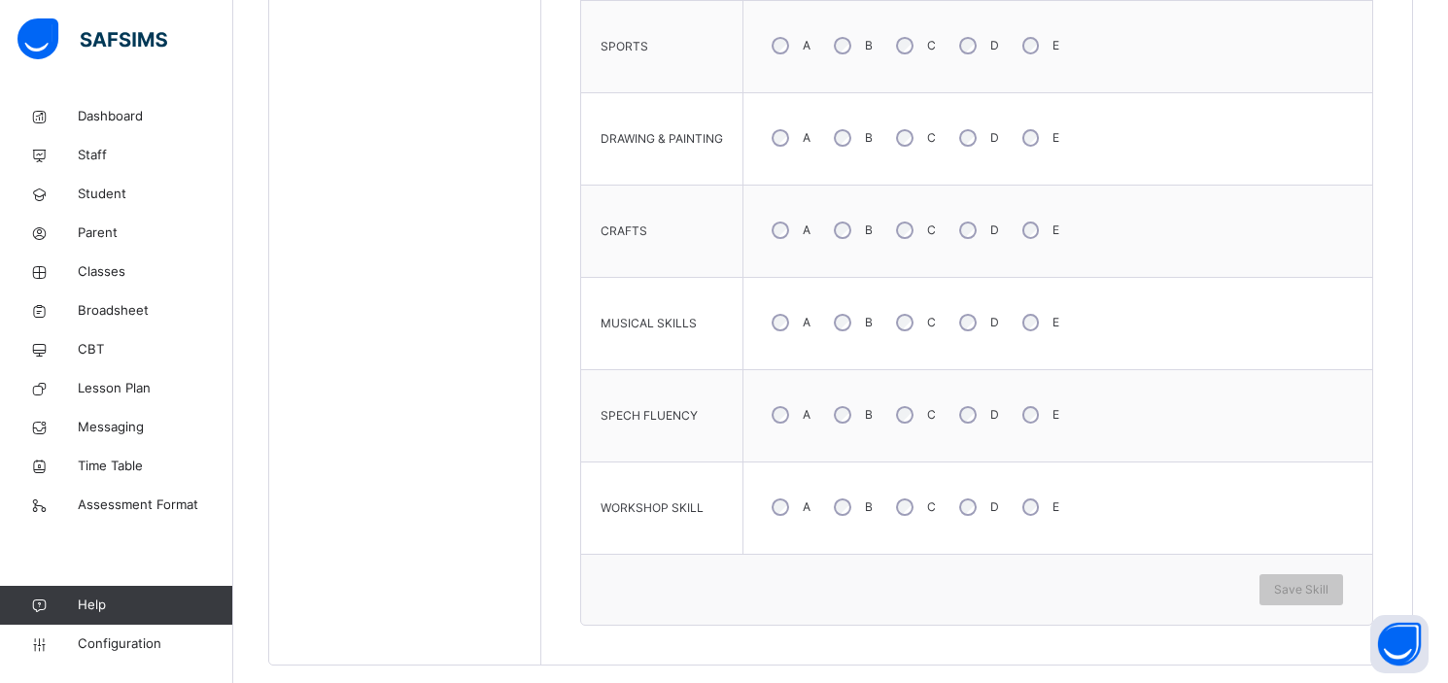
scroll to position [902, 0]
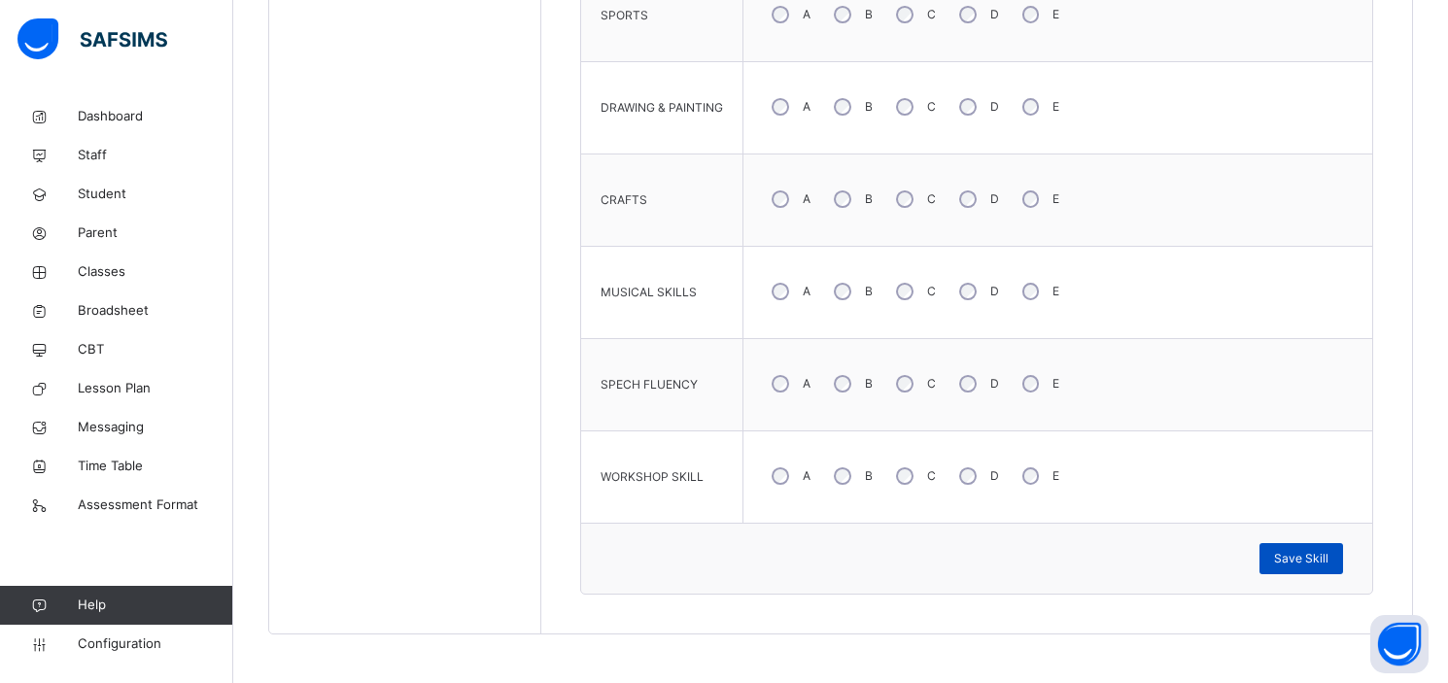
click at [1313, 551] on span "Save Skill" at bounding box center [1301, 558] width 54 height 17
click at [119, 308] on span "Broadsheet" at bounding box center [155, 310] width 155 height 19
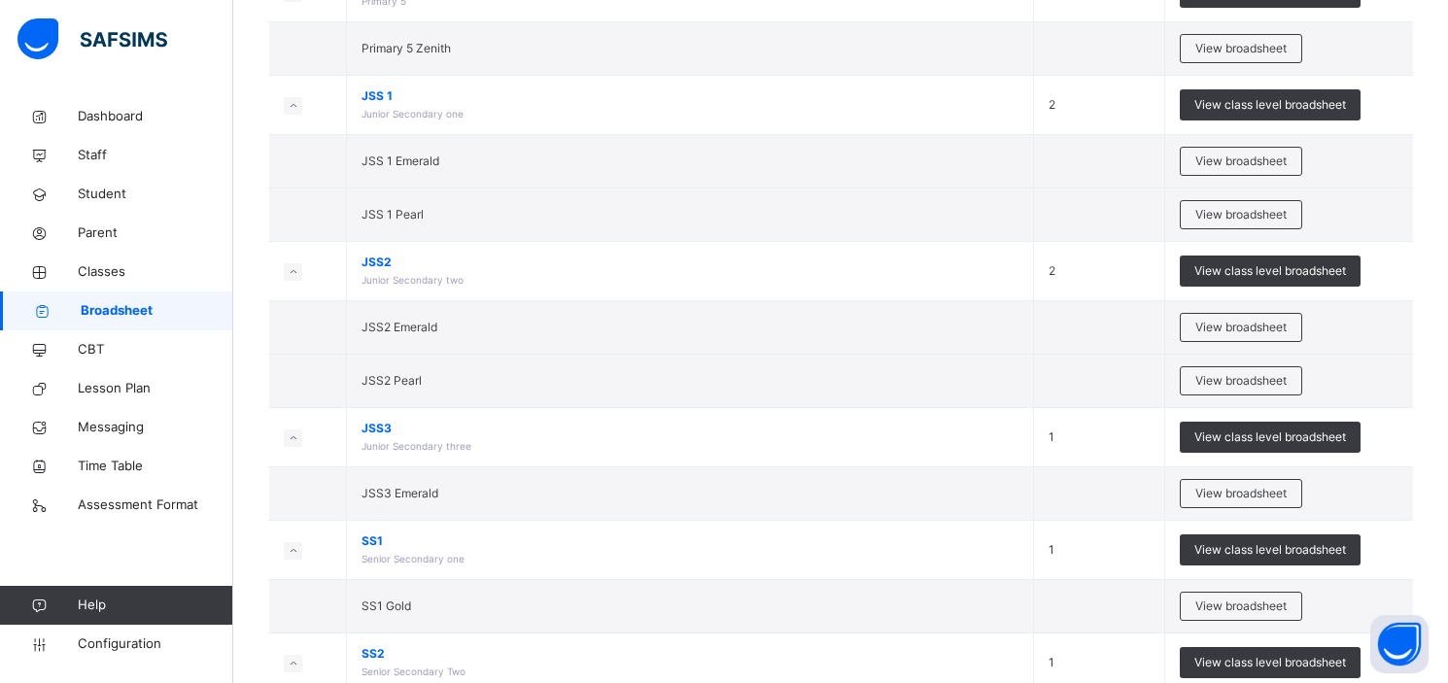
scroll to position [1510, 0]
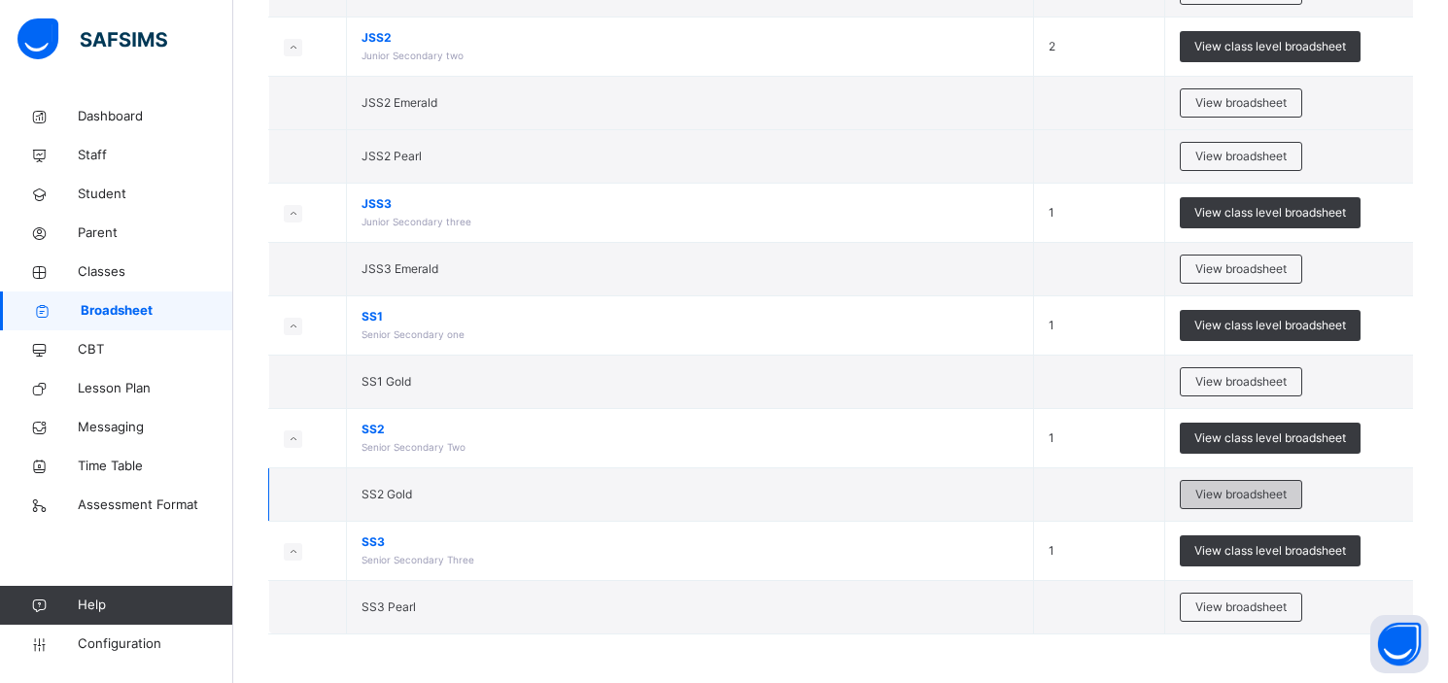
click at [1263, 490] on span "View broadsheet" at bounding box center [1240, 494] width 91 height 17
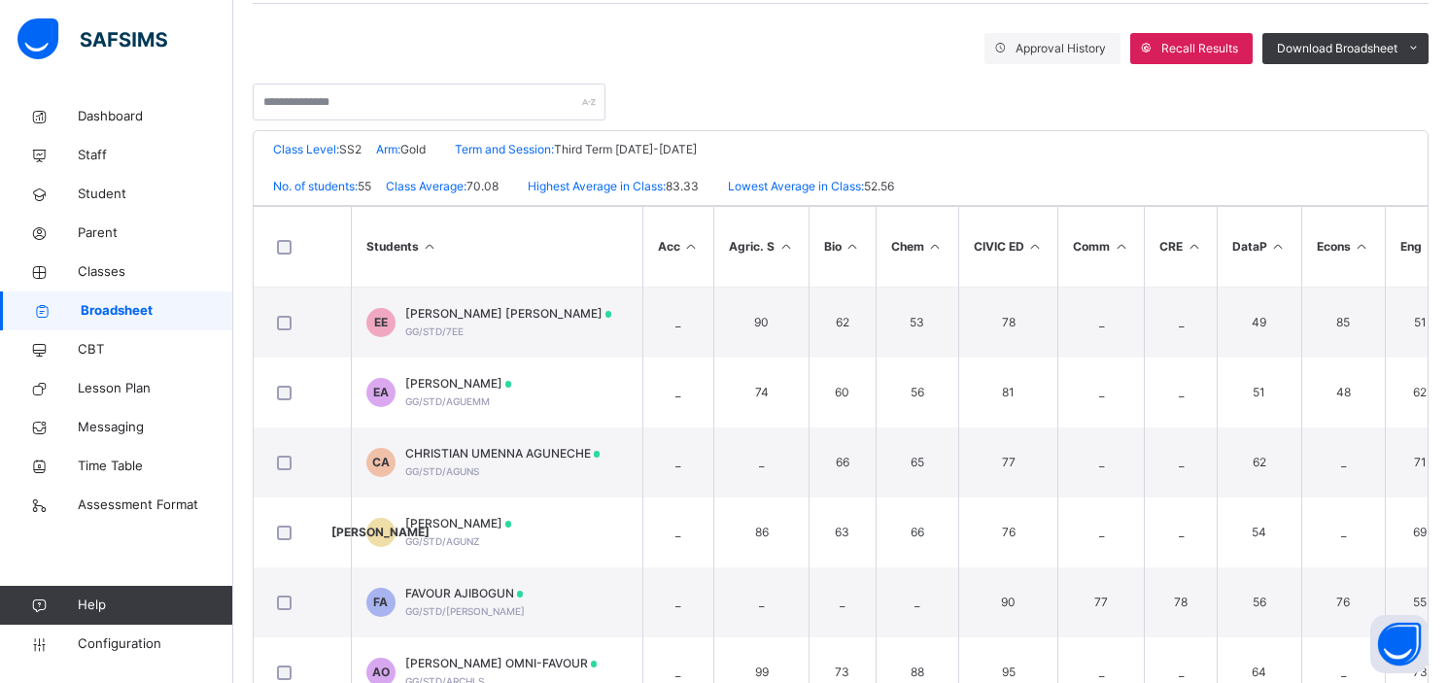
scroll to position [379, 0]
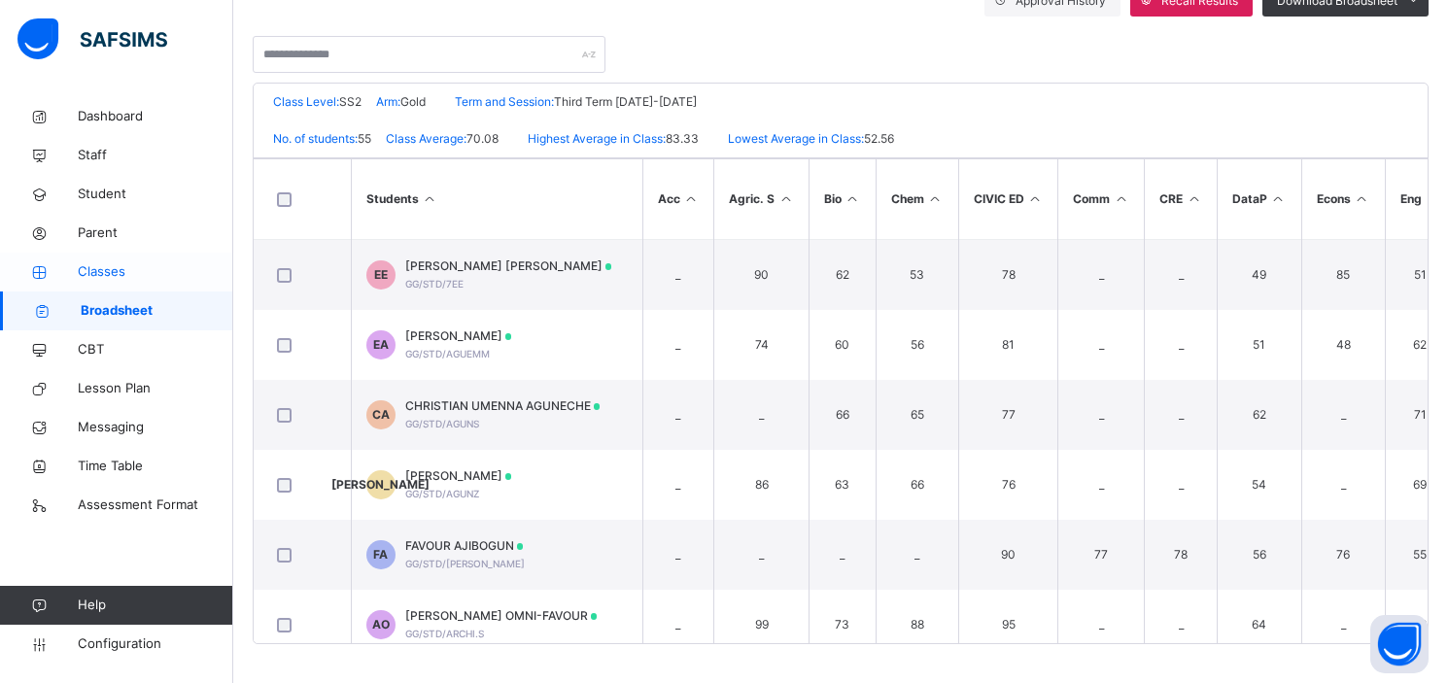
click at [110, 272] on span "Classes" at bounding box center [155, 271] width 155 height 19
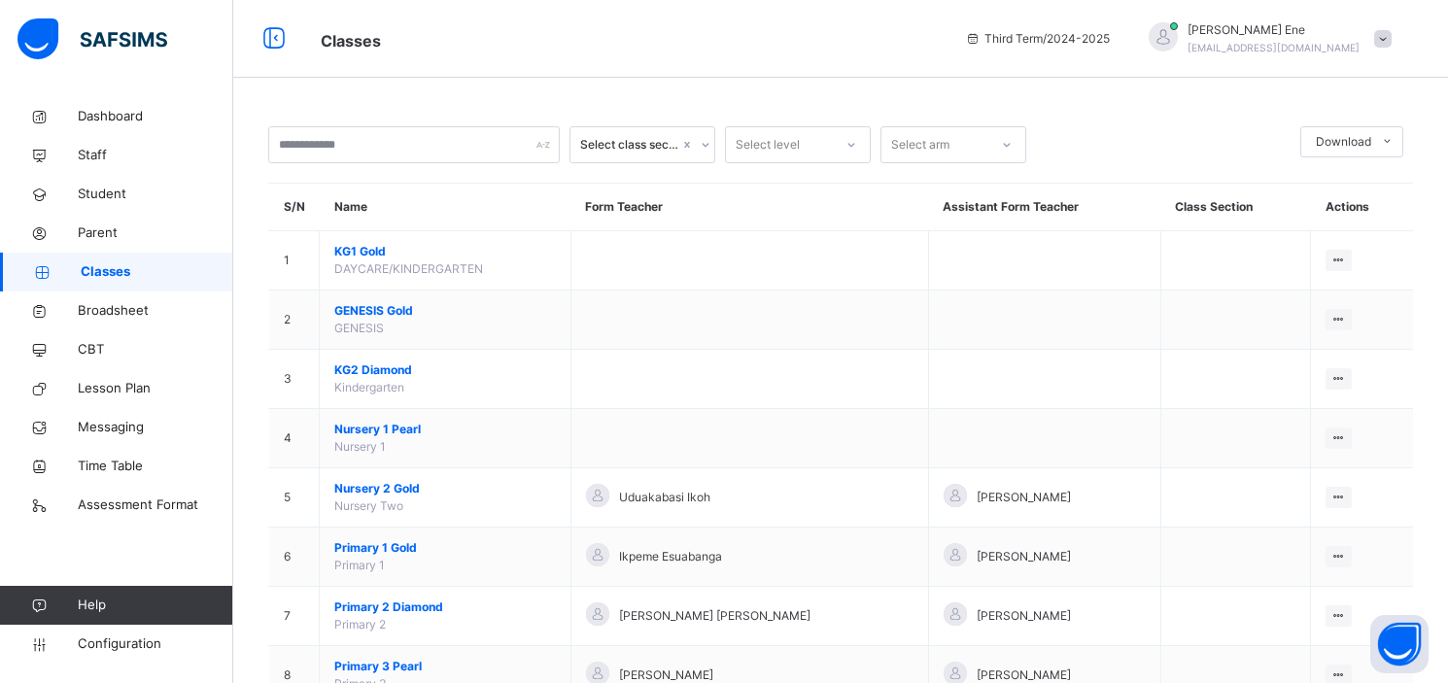
scroll to position [597, 0]
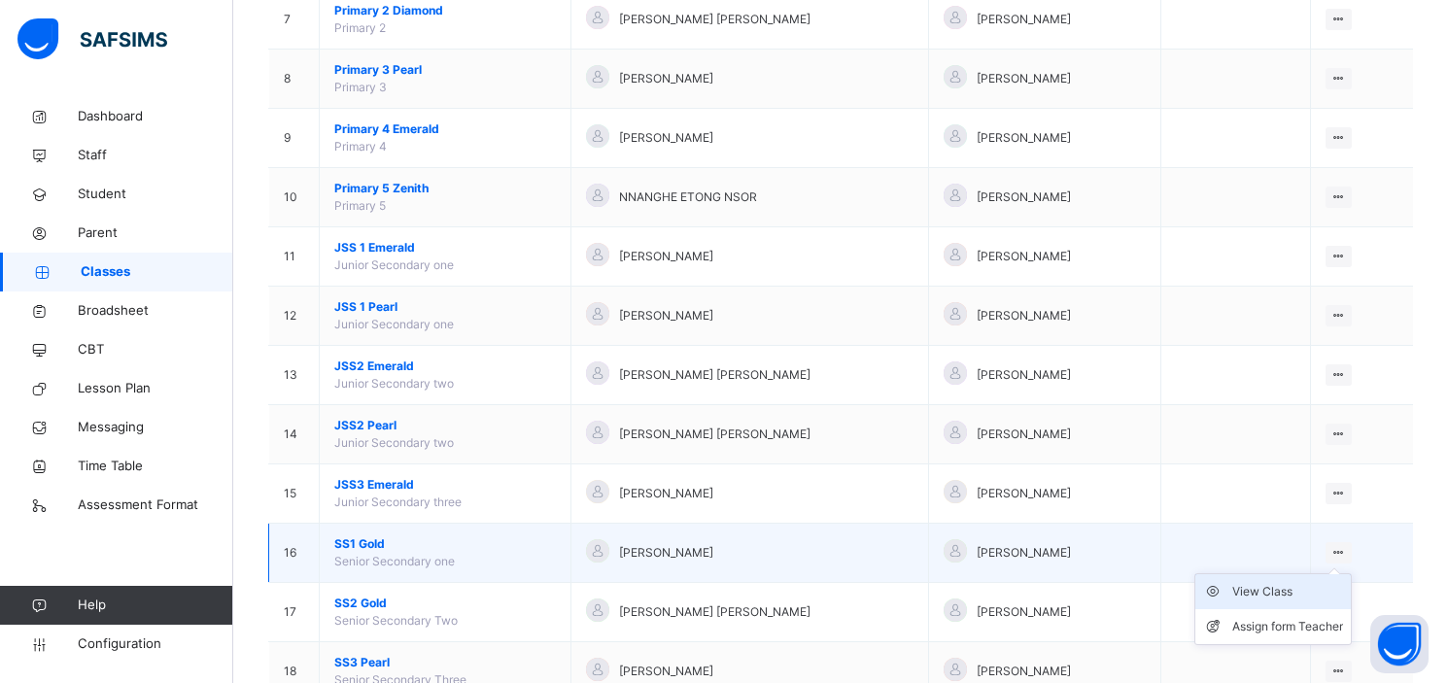
click at [1264, 594] on div "View Class" at bounding box center [1287, 591] width 111 height 19
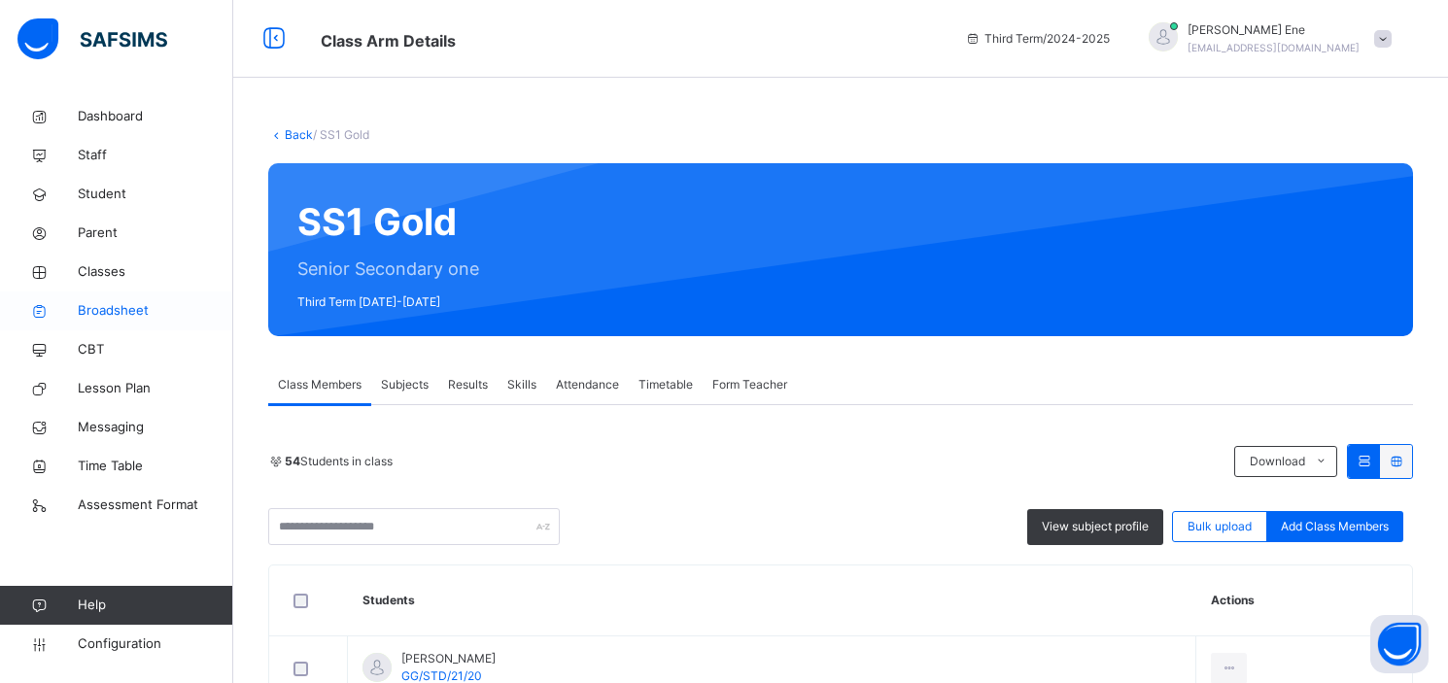
click at [105, 305] on span "Broadsheet" at bounding box center [155, 310] width 155 height 19
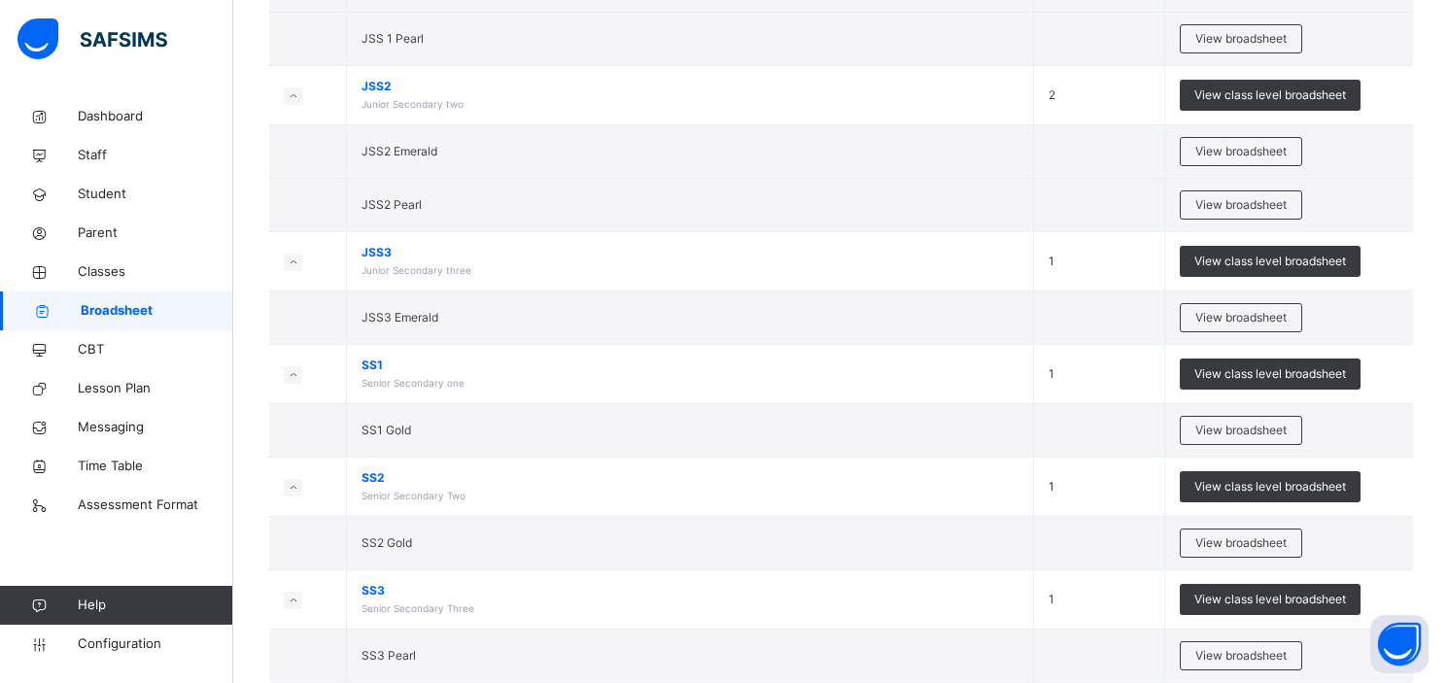
scroll to position [1510, 0]
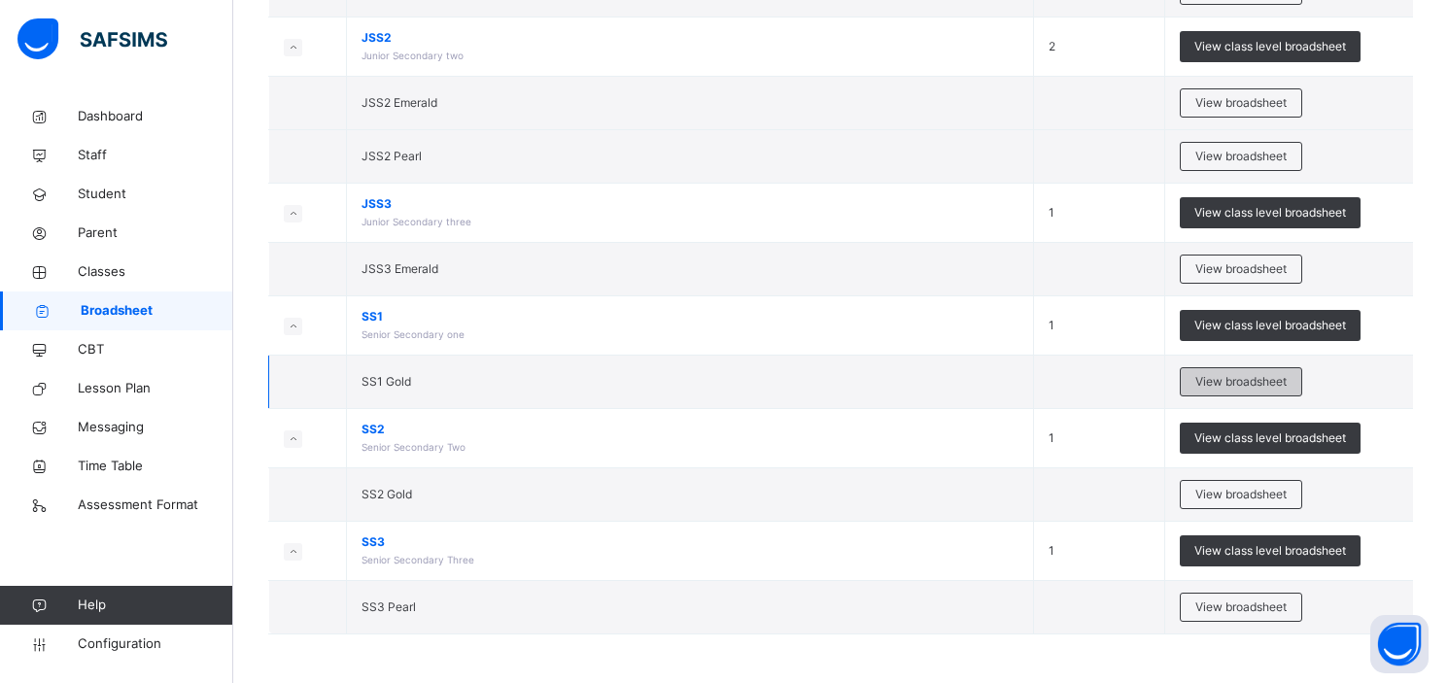
click at [1250, 376] on span "View broadsheet" at bounding box center [1240, 381] width 91 height 17
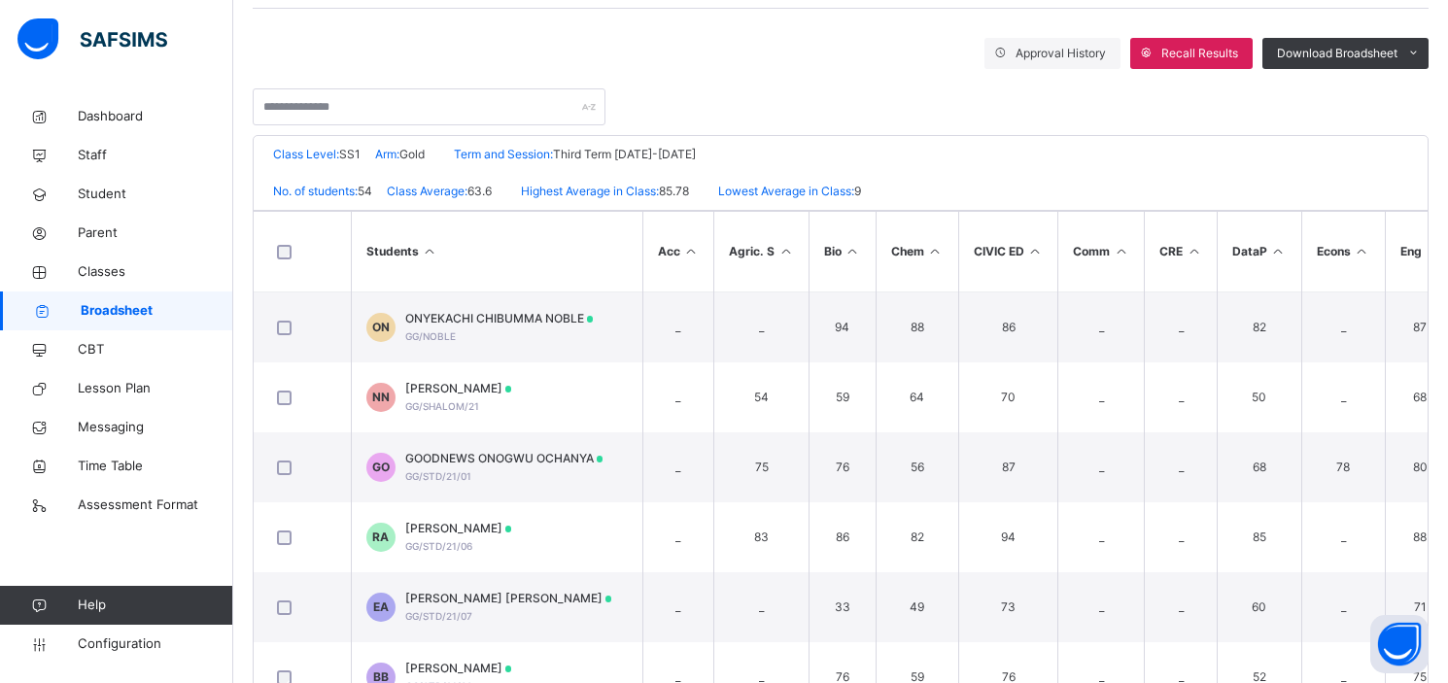
scroll to position [379, 0]
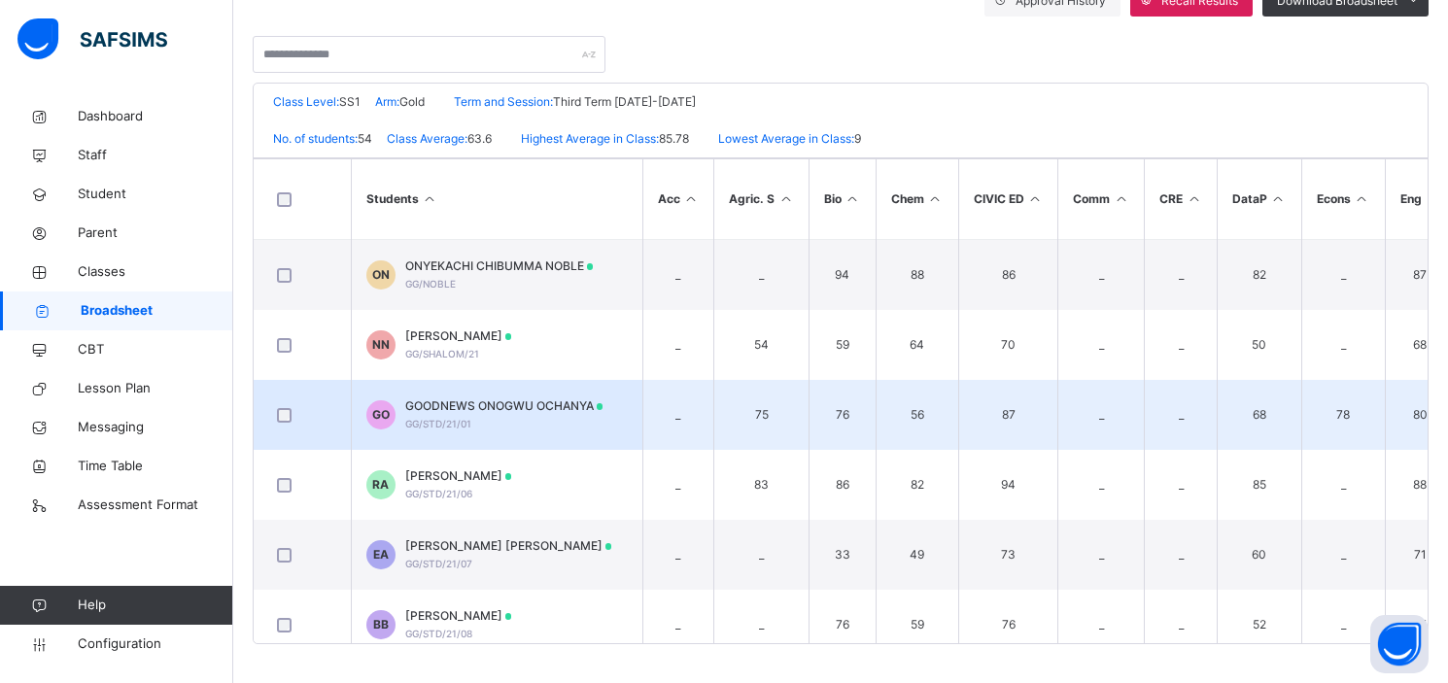
click at [1425, 416] on td "80" at bounding box center [1419, 415] width 71 height 70
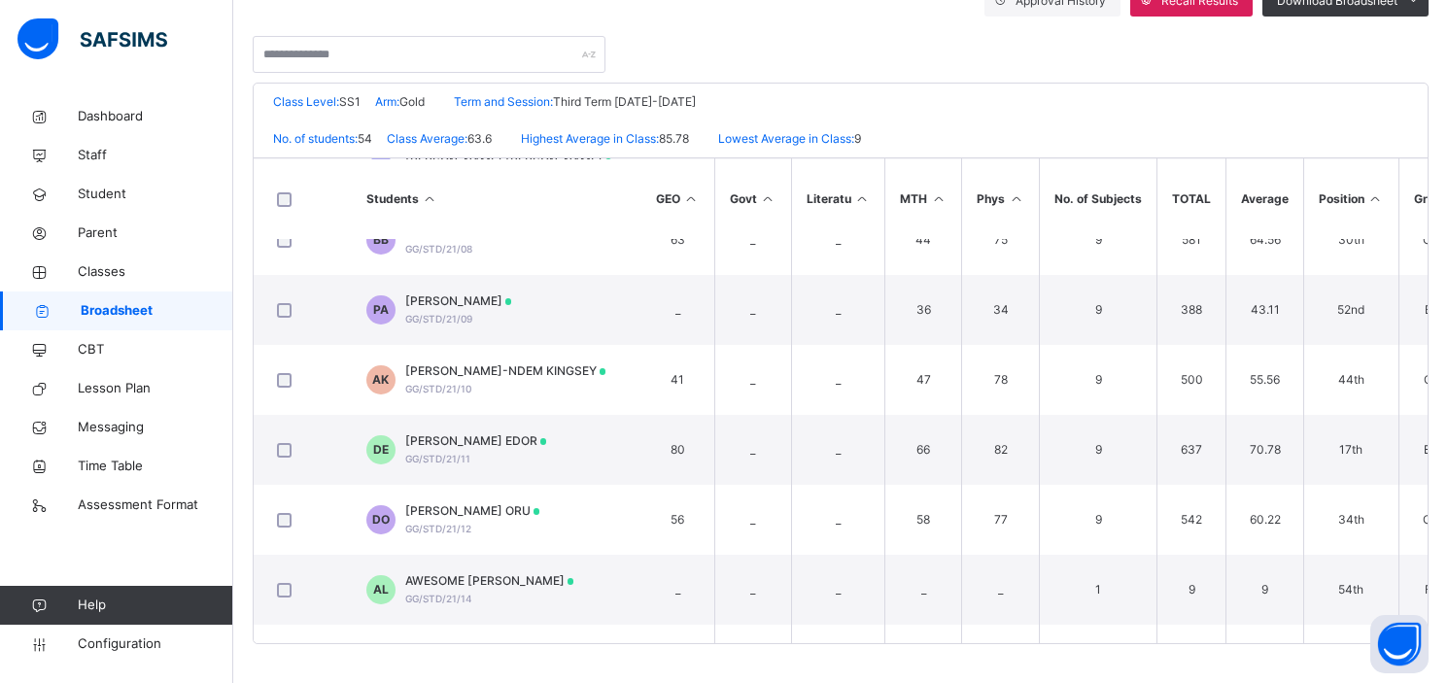
scroll to position [418, 917]
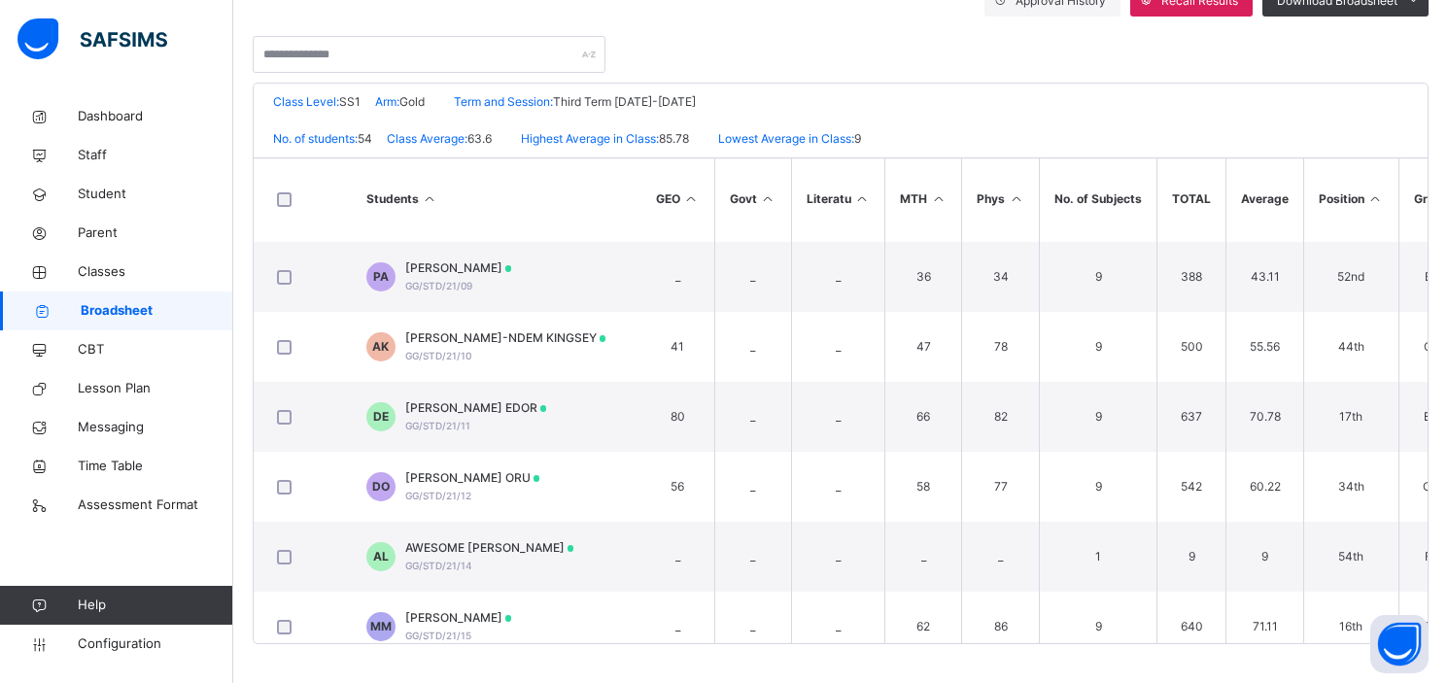
click at [1428, 289] on div "Grace and Gold Schools Date: 31st Aug 2025, 10:47:29 pm Class Level: SS1 Arm: G…" at bounding box center [841, 364] width 1176 height 562
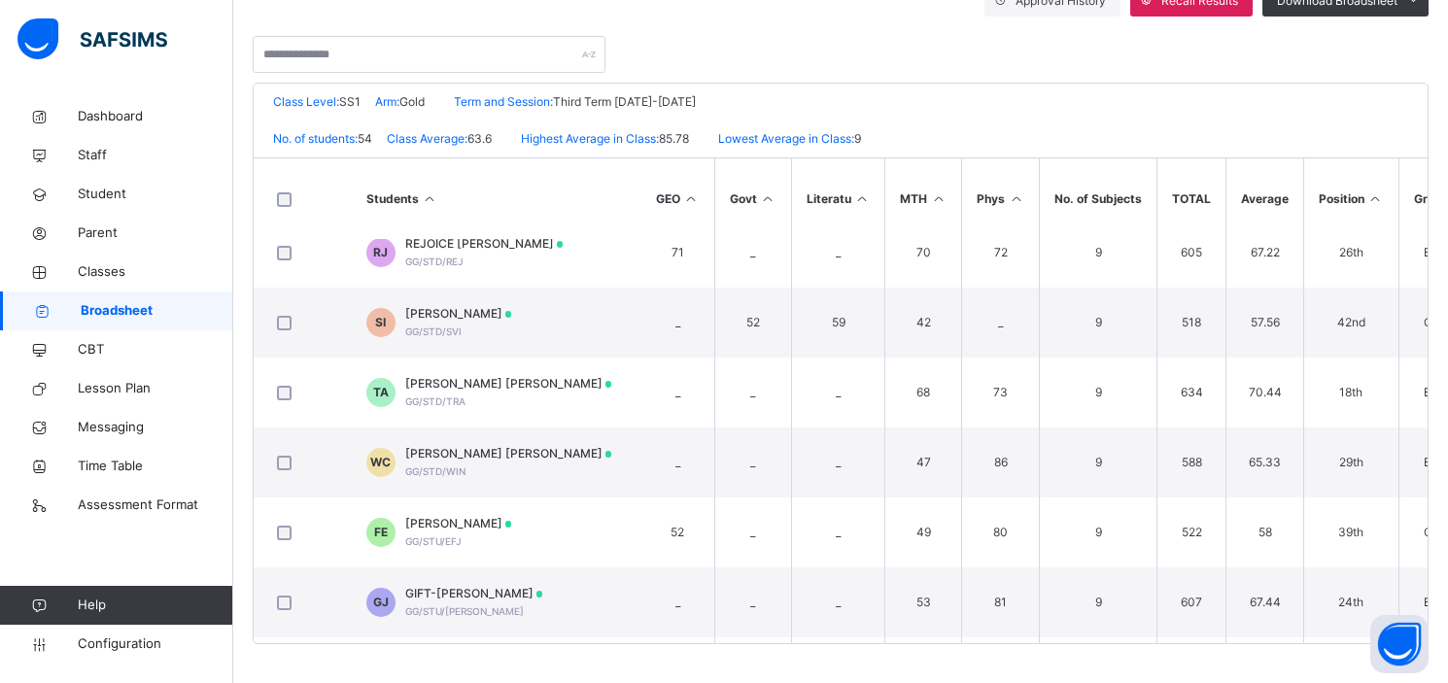
scroll to position [2921, 917]
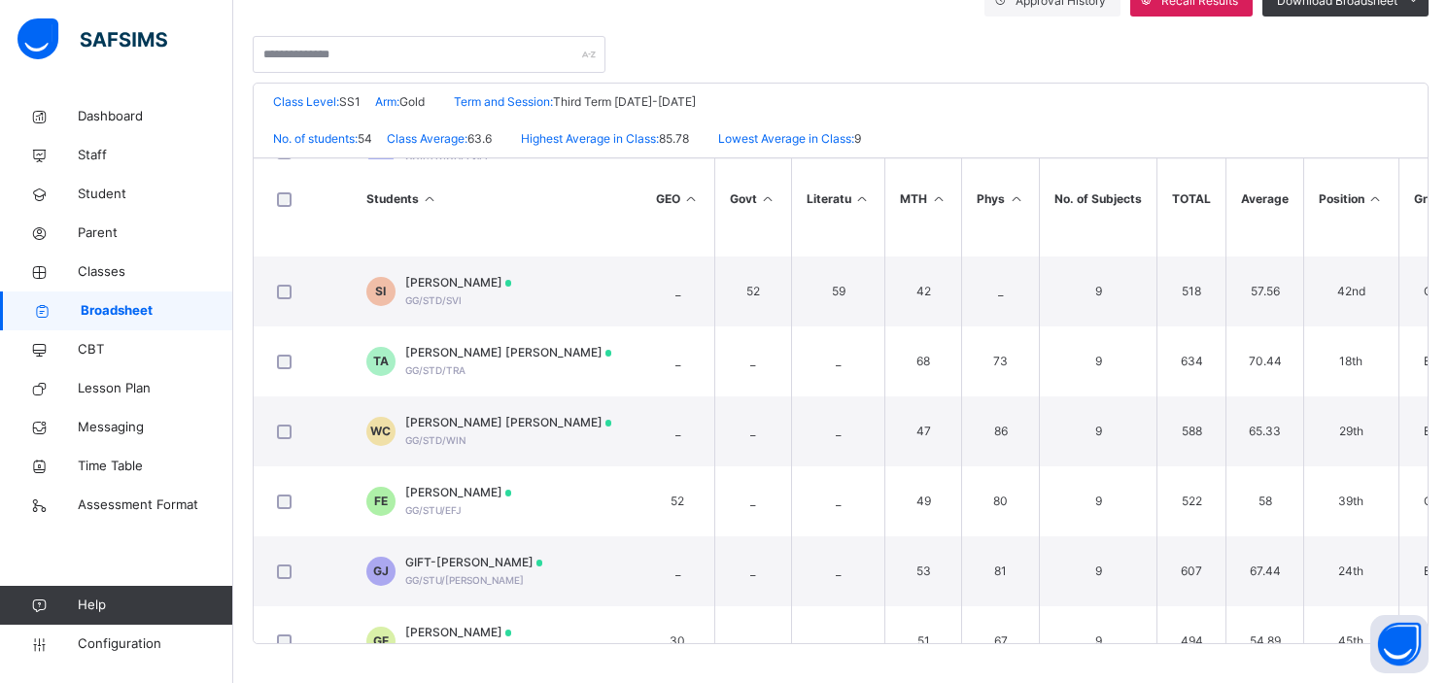
click at [1428, 597] on div "Grace and Gold Schools Date: 31st Aug 2025, 10:47:29 pm Class Level: SS1 Arm: G…" at bounding box center [841, 364] width 1176 height 562
click at [1428, 603] on div "Grace and Gold Schools Date: 31st Aug 2025, 10:47:29 pm Class Level: SS1 Arm: G…" at bounding box center [841, 364] width 1176 height 562
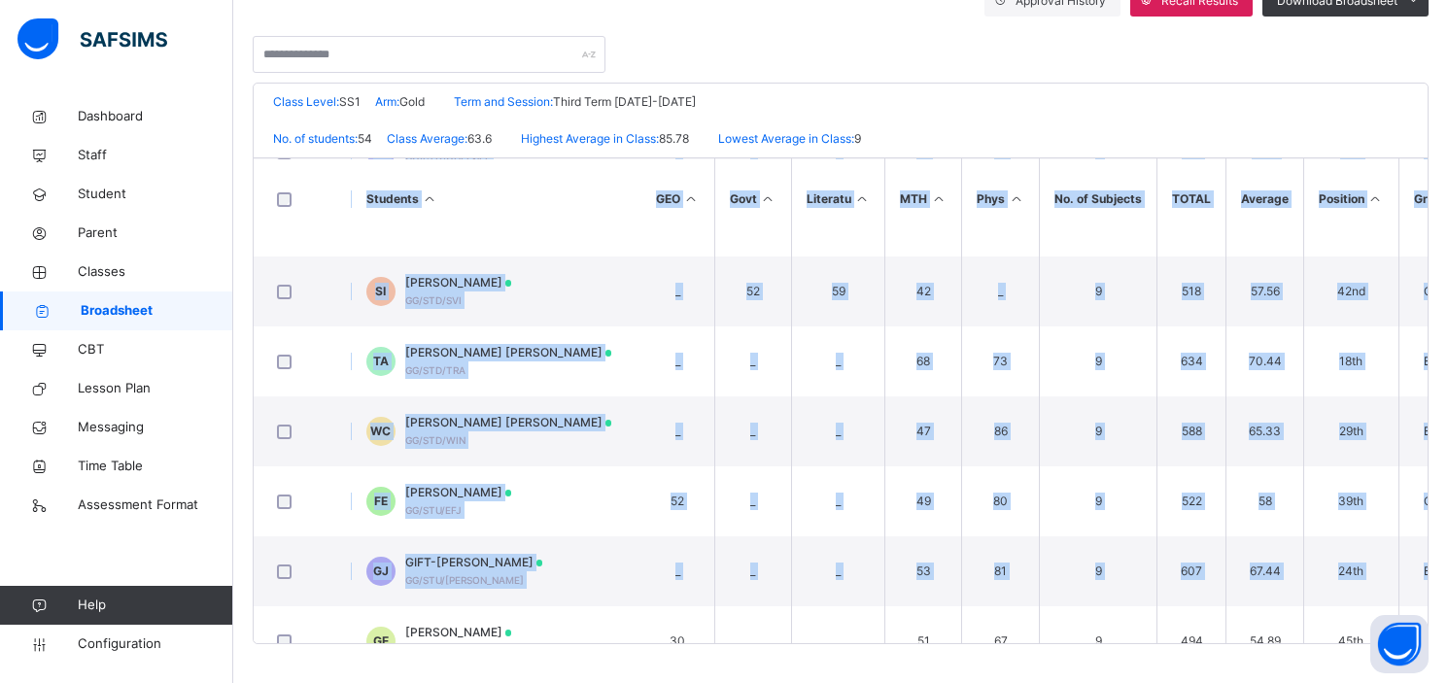
scroll to position [2921, 940]
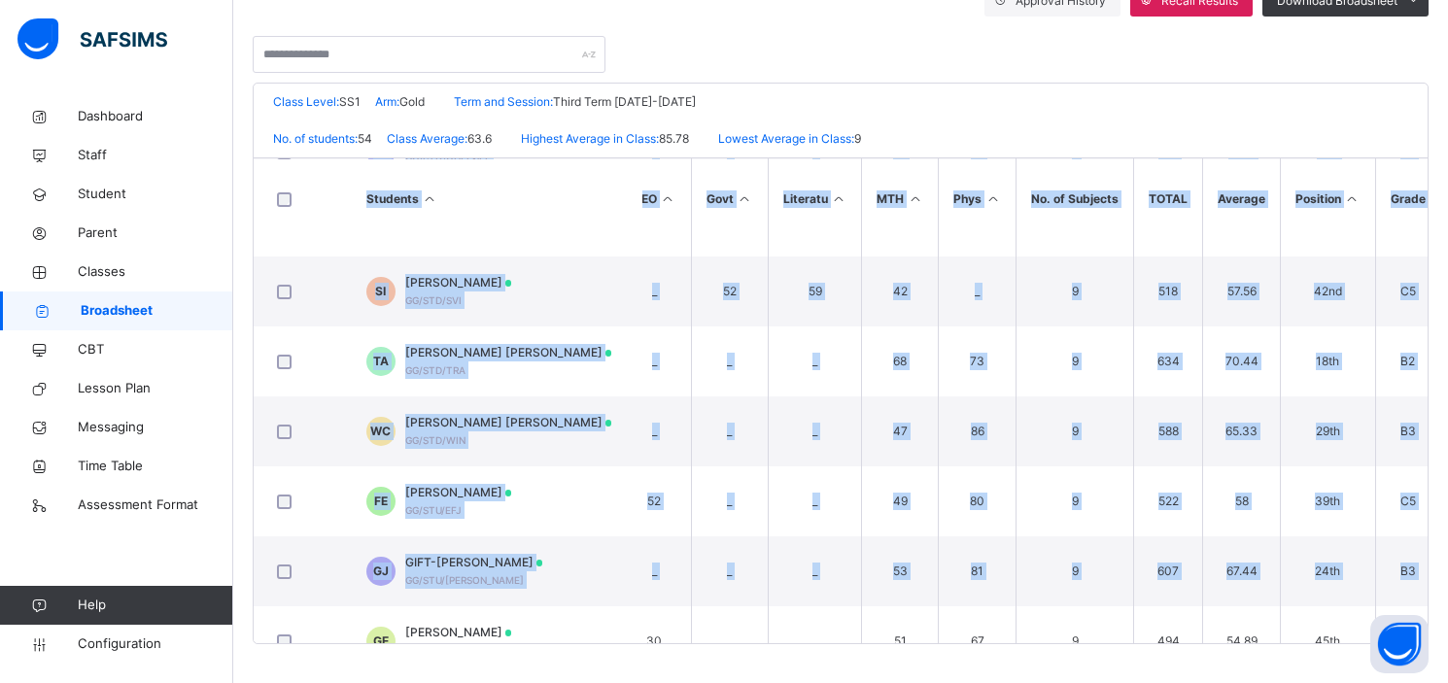
click at [1428, 604] on div "Grace and Gold Schools Date: 31st Aug 2025, 10:47:29 pm Class Level: SS1 Arm: G…" at bounding box center [841, 364] width 1176 height 562
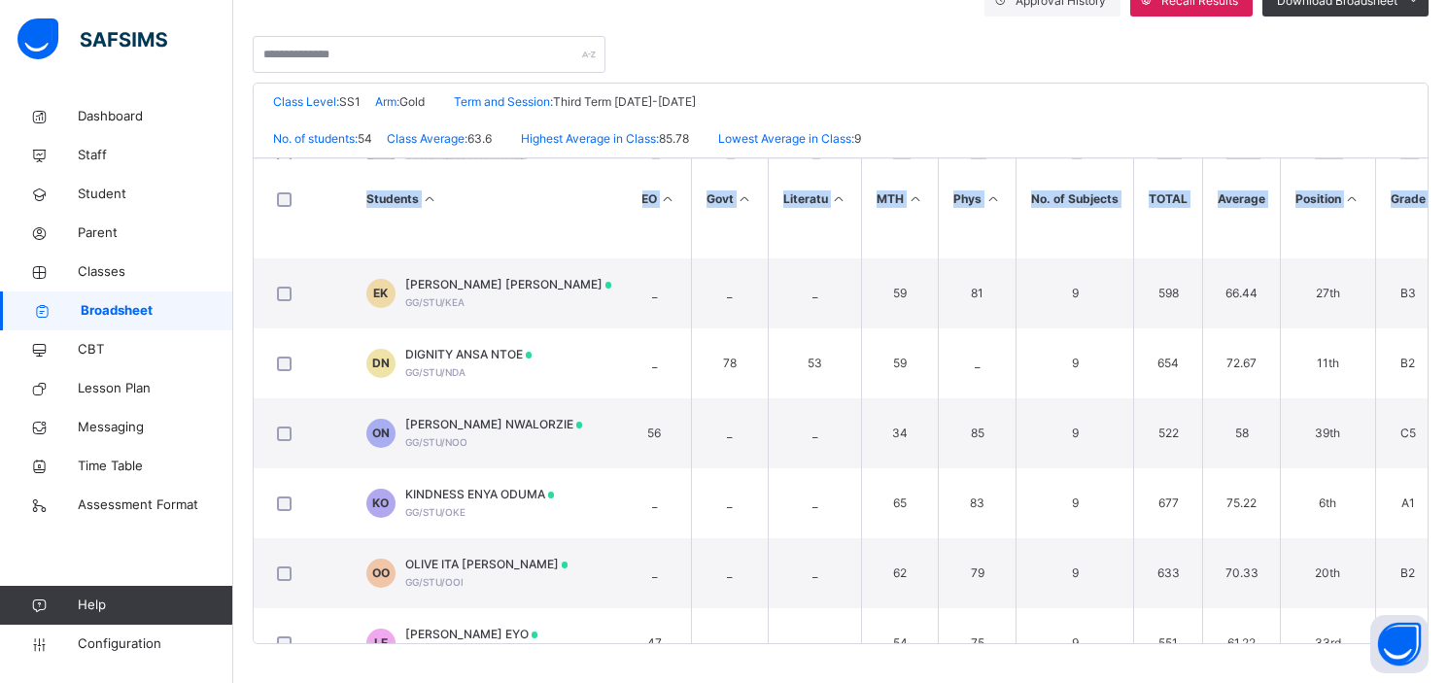
click at [1427, 637] on div "Students Acc Agric. S Bio Chem CIVIC ED Comm CRE DataP Econs Eng F.MATHS GEO Go…" at bounding box center [841, 400] width 1174 height 486
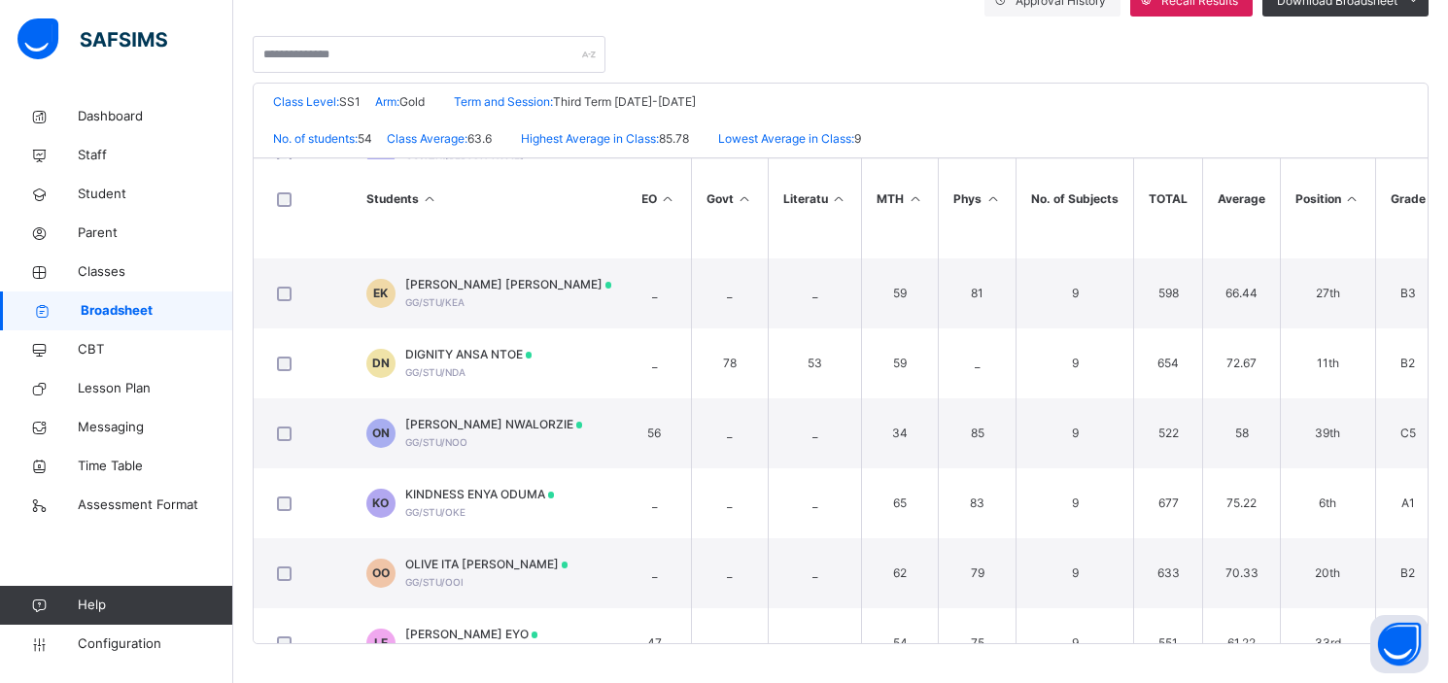
click at [1427, 639] on div "Students Acc Agric. S Bio Chem CIVIC ED Comm CRE DataP Econs Eng F.MATHS GEO Go…" at bounding box center [841, 400] width 1174 height 486
click at [1428, 635] on div "Grace and Gold Schools Date: 31st Aug 2025, 10:47:29 pm Class Level: SS1 Arm: G…" at bounding box center [841, 364] width 1176 height 562
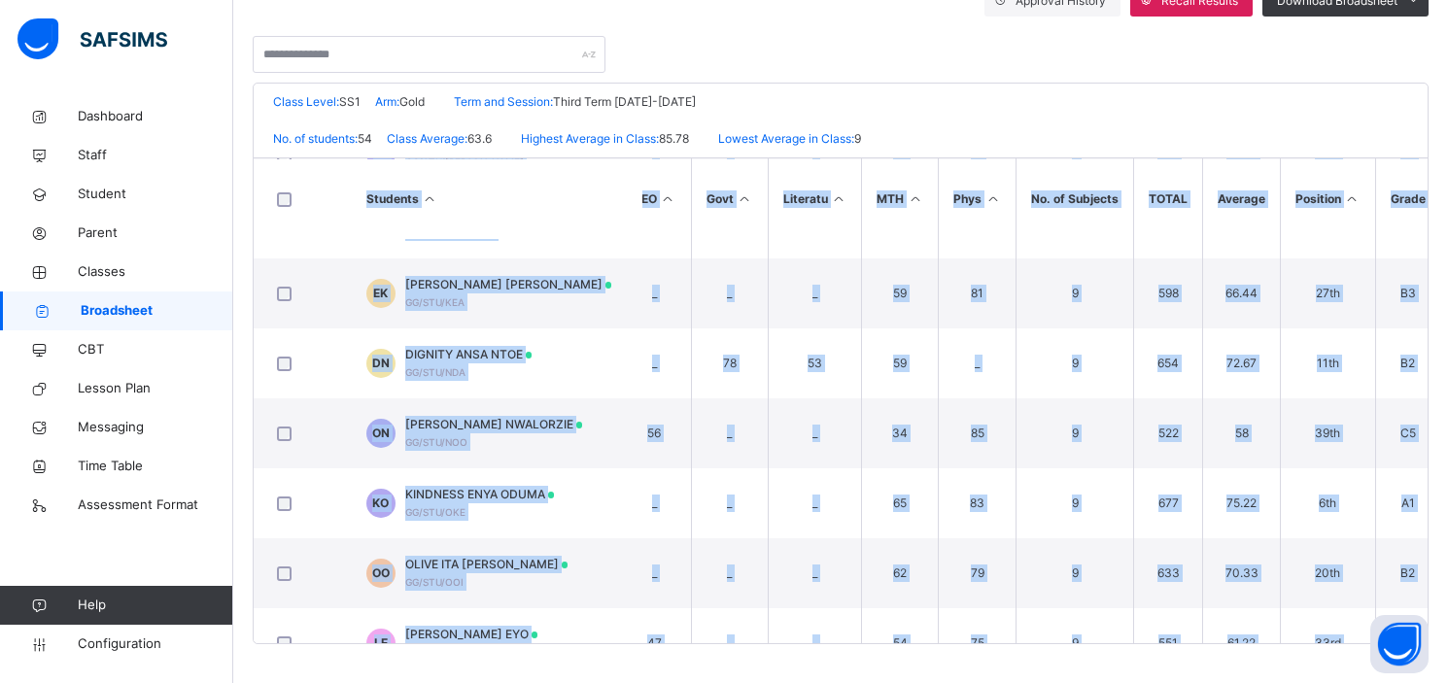
click at [1428, 635] on div "Grace and Gold Schools Date: 31st Aug 2025, 10:47:29 pm Class Level: SS1 Arm: G…" at bounding box center [841, 364] width 1176 height 562
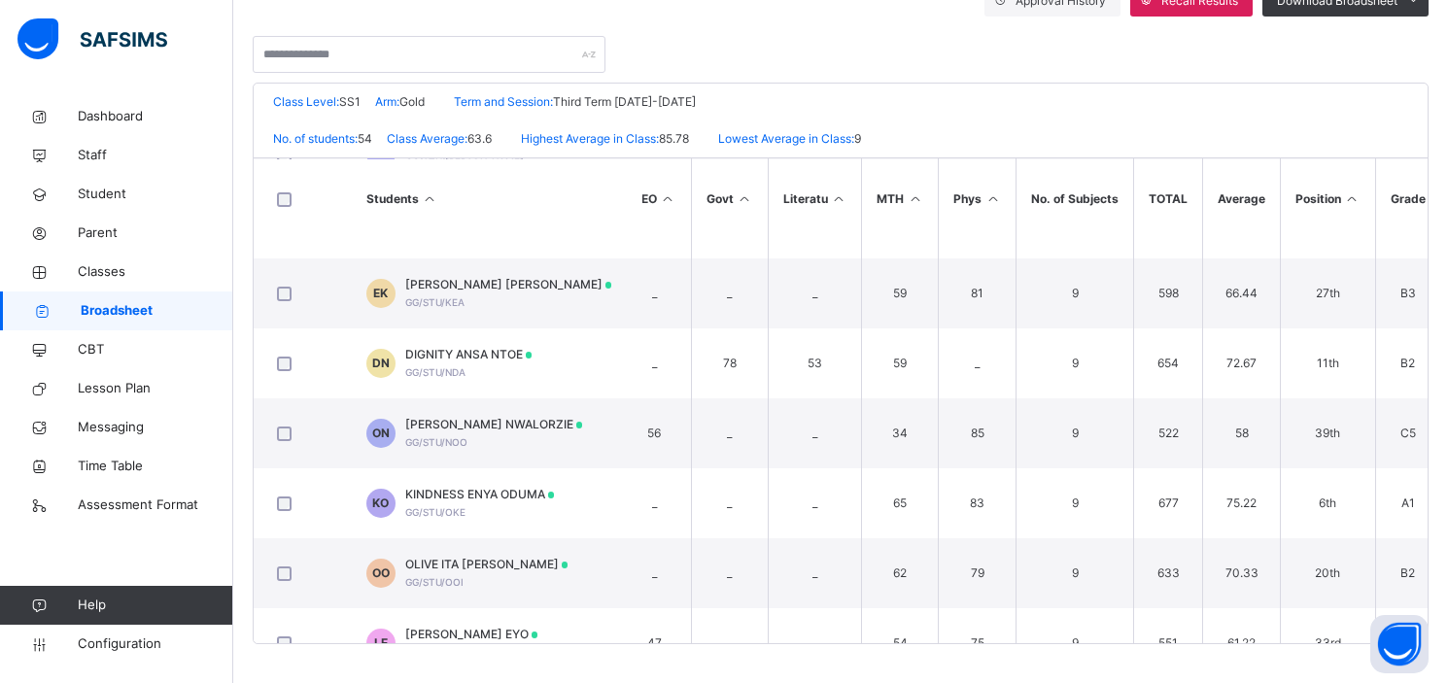
click at [1428, 635] on div "Grace and Gold Schools Date: 31st Aug 2025, 10:47:29 pm Class Level: SS1 Arm: G…" at bounding box center [841, 364] width 1176 height 562
click at [1428, 600] on div "Grace and Gold Schools Date: 31st Aug 2025, 10:47:29 pm Class Level: SS1 Arm: G…" at bounding box center [841, 364] width 1176 height 562
click at [1427, 638] on div "Students Acc Agric. S Bio Chem CIVIC ED Comm CRE DataP Econs Eng F.MATHS GEO Go…" at bounding box center [841, 400] width 1174 height 486
